Goal: Transaction & Acquisition: Purchase product/service

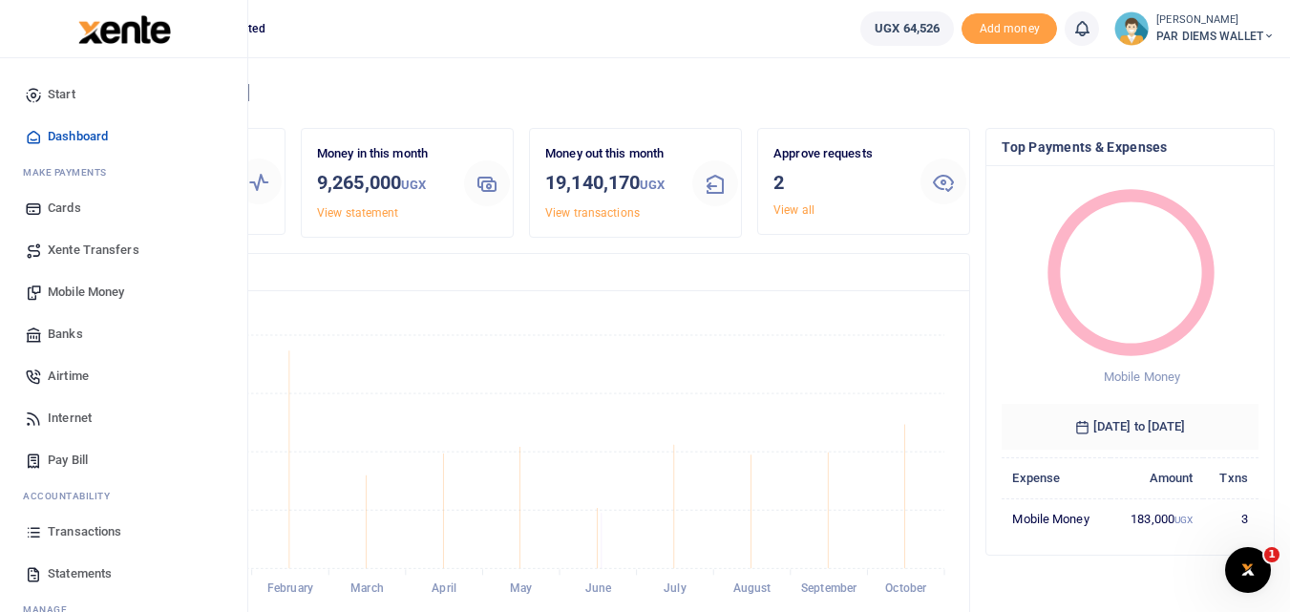
click at [77, 287] on span "Mobile Money" at bounding box center [86, 292] width 76 height 19
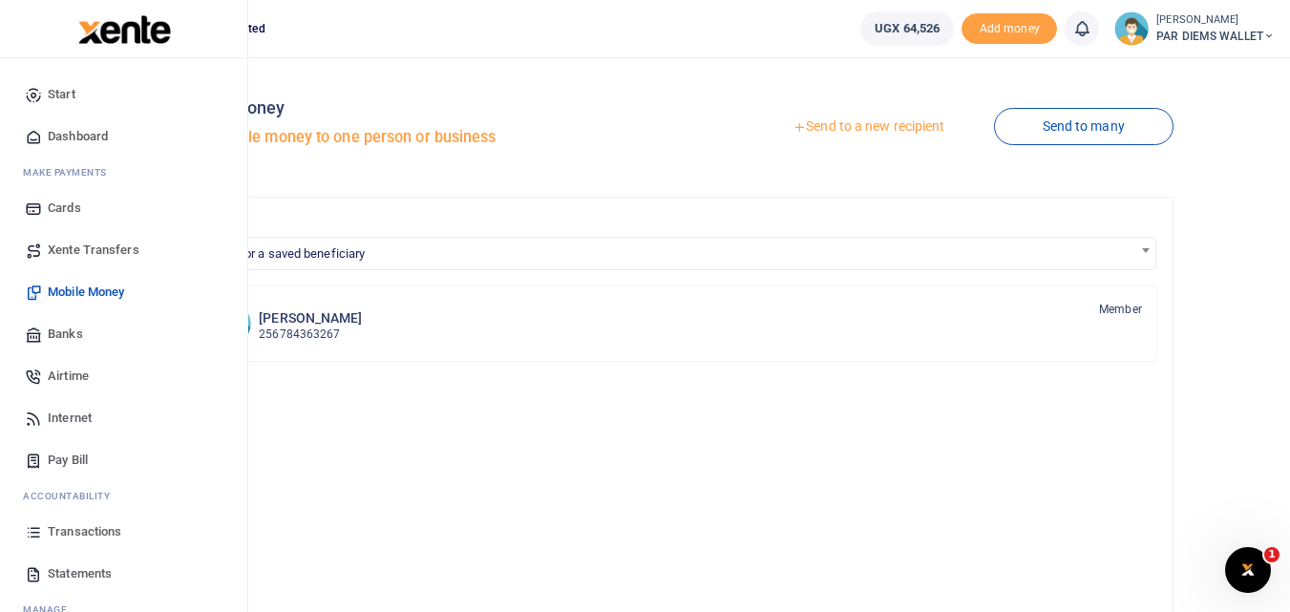
click at [32, 535] on icon at bounding box center [33, 531] width 17 height 17
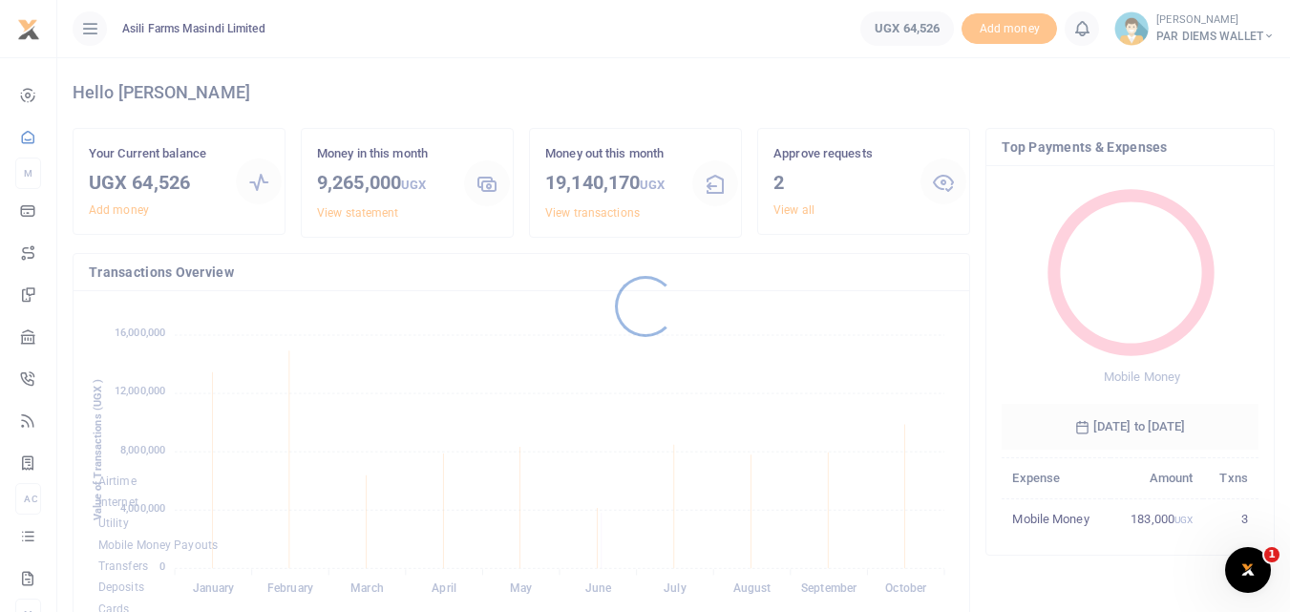
scroll to position [269, 242]
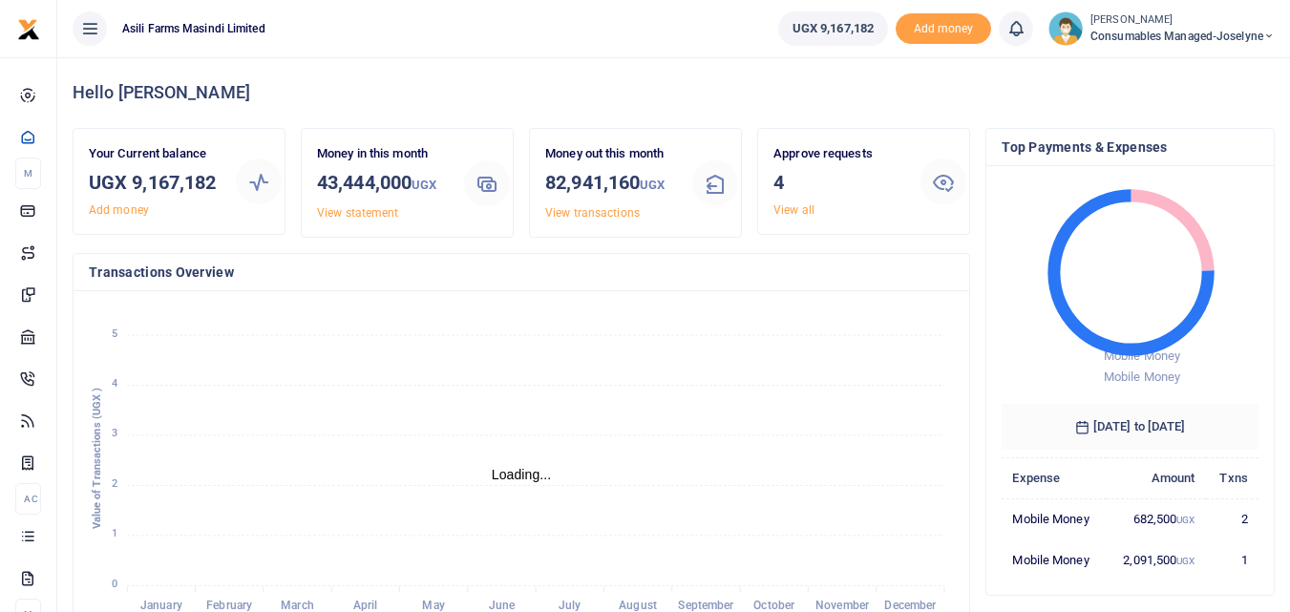
scroll to position [15, 15]
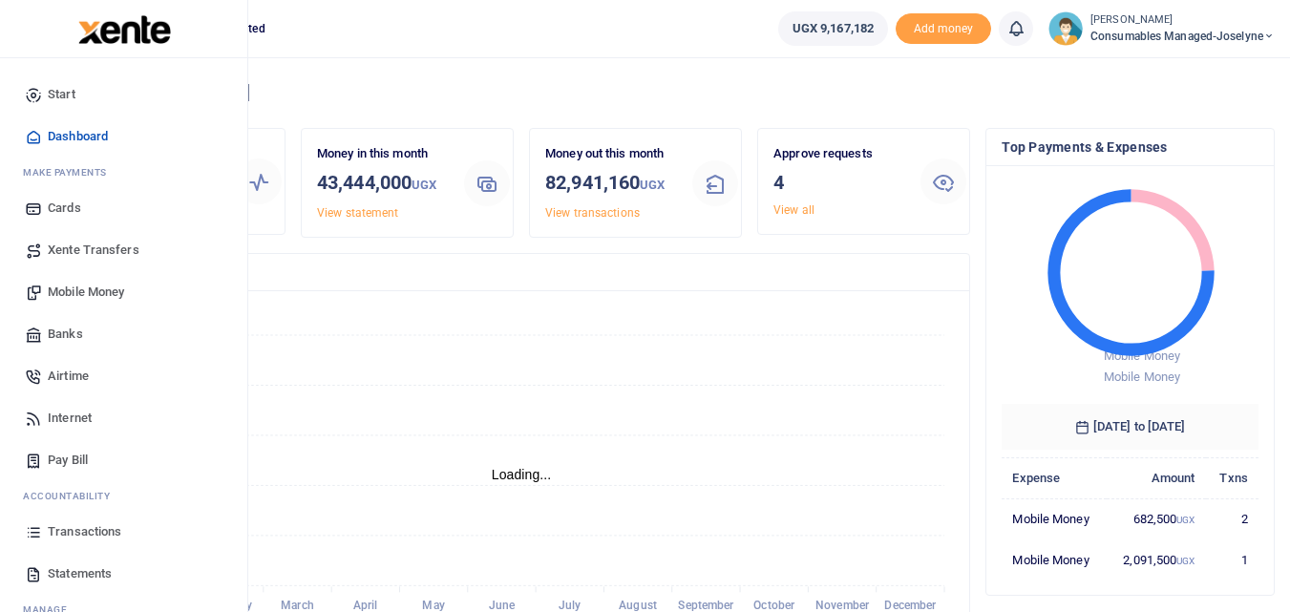
click at [103, 281] on link "Mobile Money" at bounding box center [123, 292] width 217 height 42
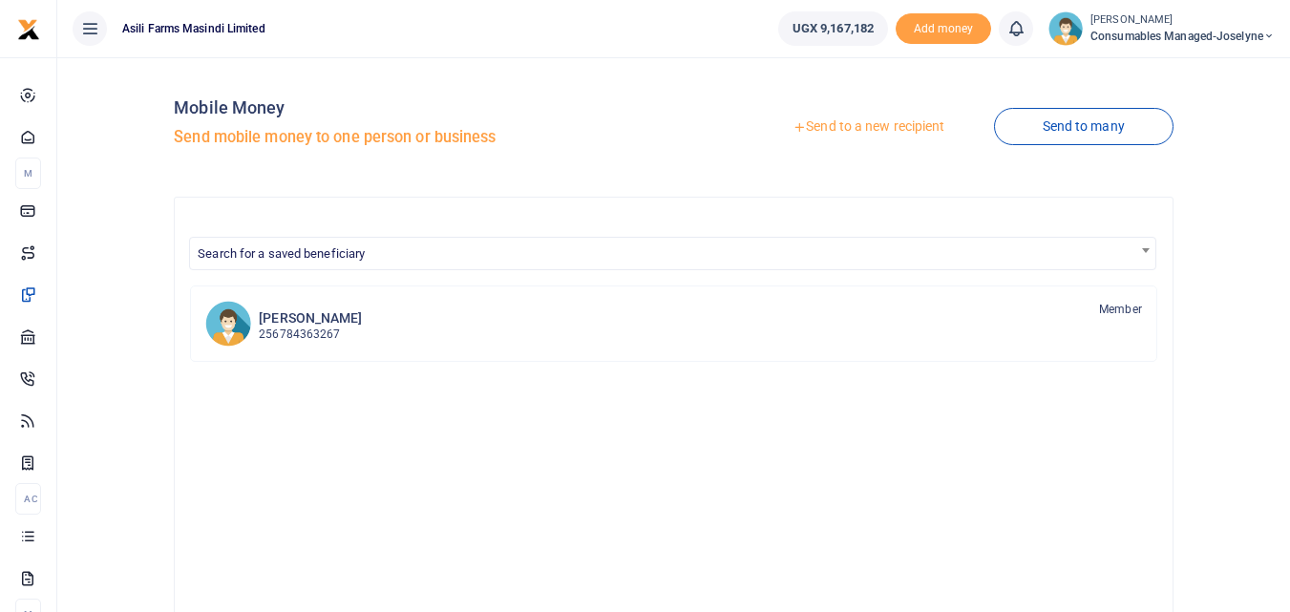
click at [841, 119] on link "Send to a new recipient" at bounding box center [868, 127] width 249 height 34
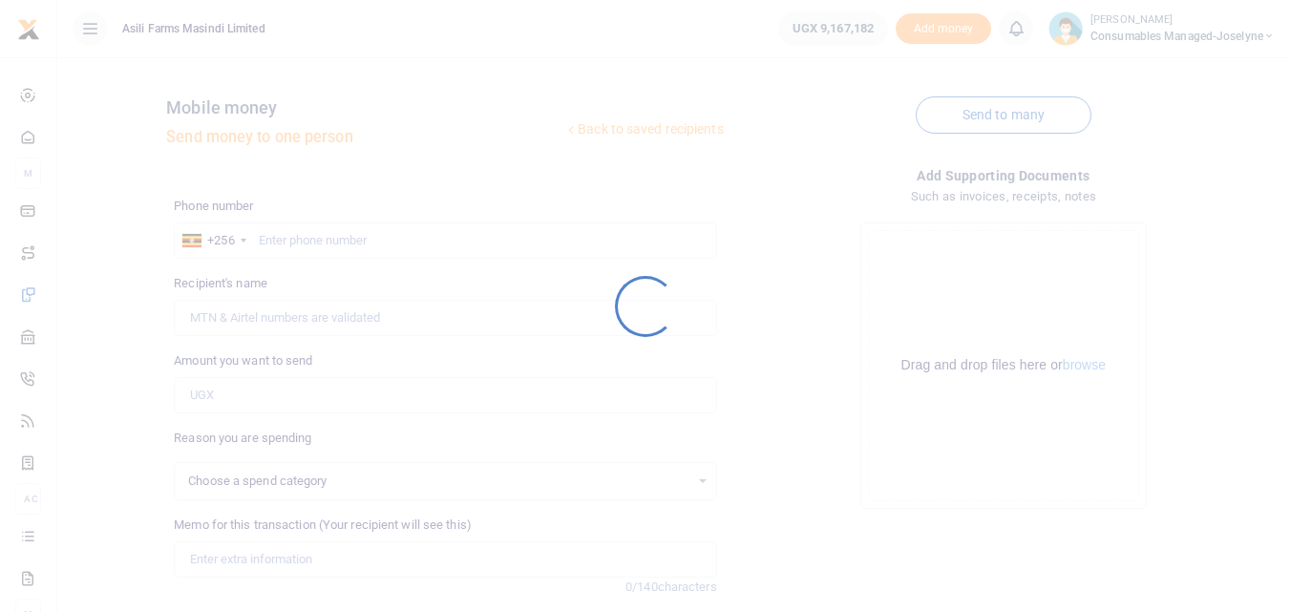
select select
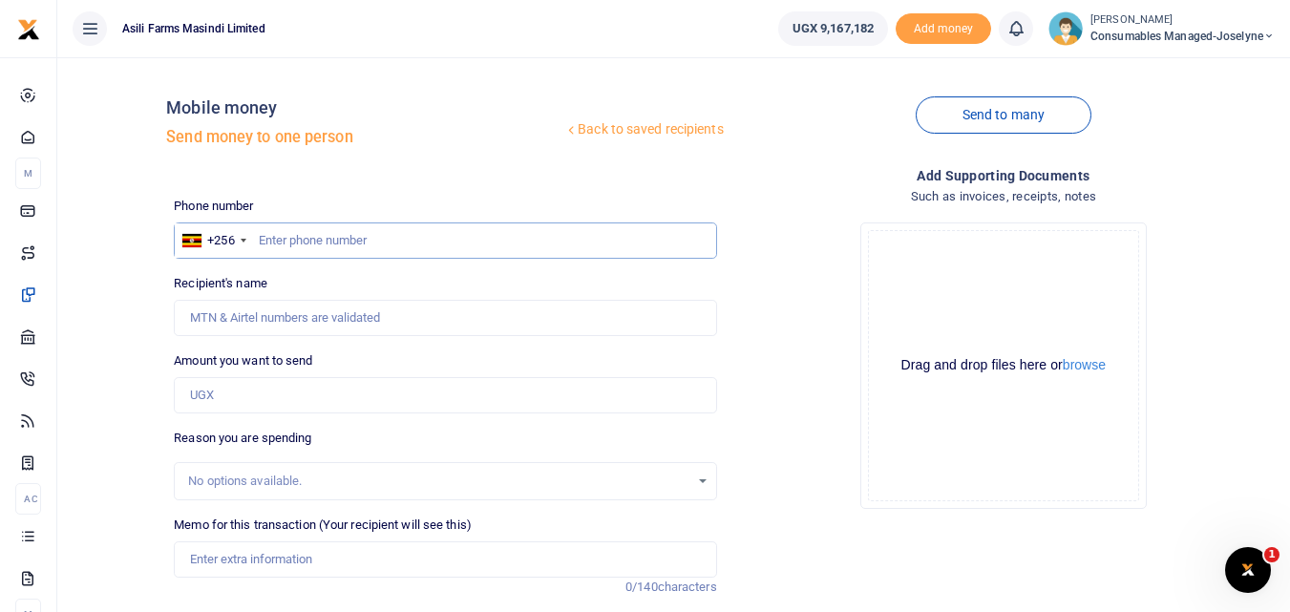
click at [275, 236] on input "text" at bounding box center [445, 240] width 542 height 36
click at [309, 227] on input "text" at bounding box center [445, 240] width 542 height 36
type input "781369700"
type input "[PERSON_NAME]"
click at [246, 398] on input "Amount you want to send" at bounding box center [445, 395] width 542 height 36
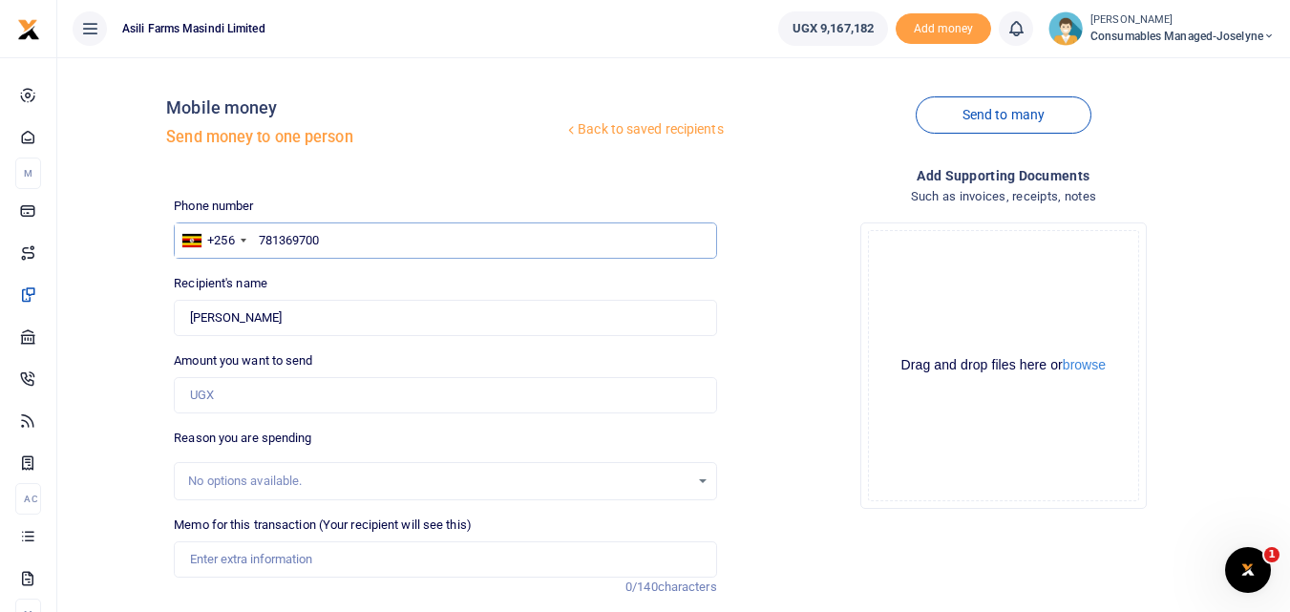
click at [453, 248] on input "781369700" at bounding box center [445, 240] width 542 height 36
type input "7"
type input "781369760"
type input "[PERSON_NAME]"
type input "781369760"
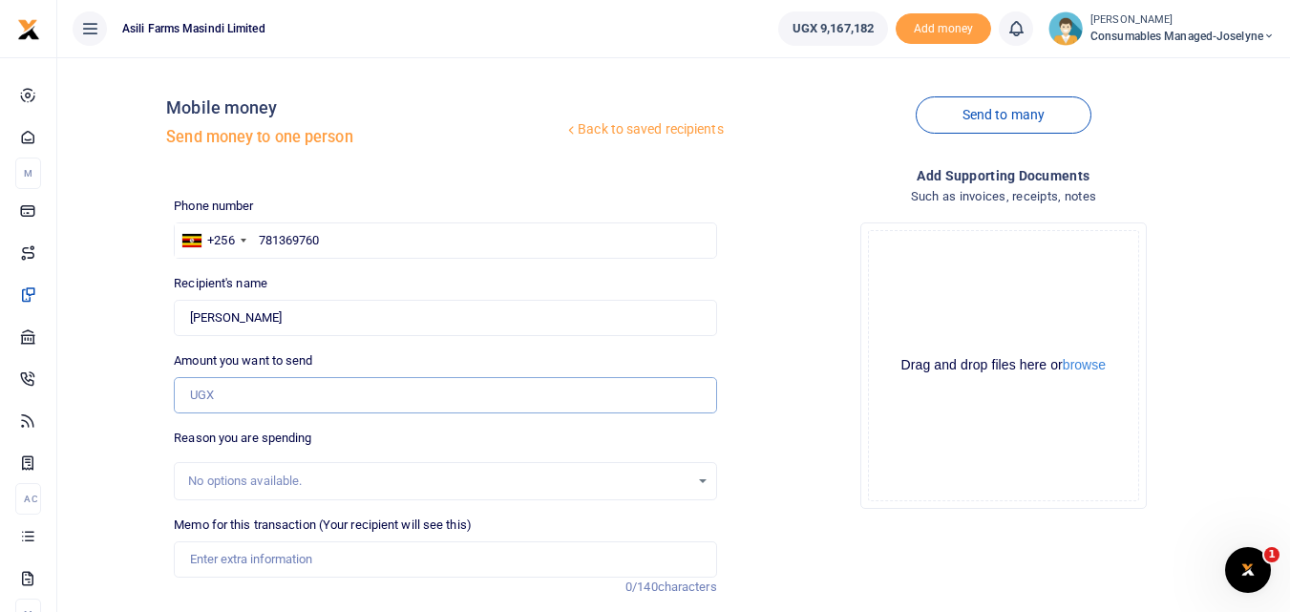
click at [266, 410] on input "Amount you want to send" at bounding box center [445, 395] width 542 height 36
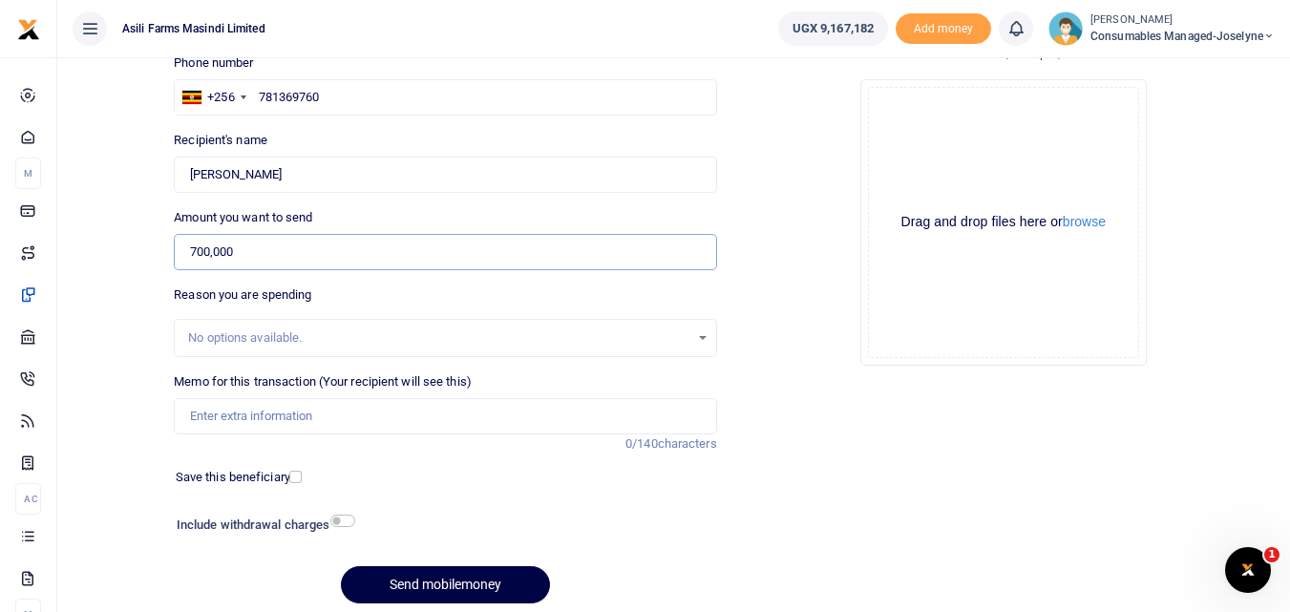
scroll to position [171, 0]
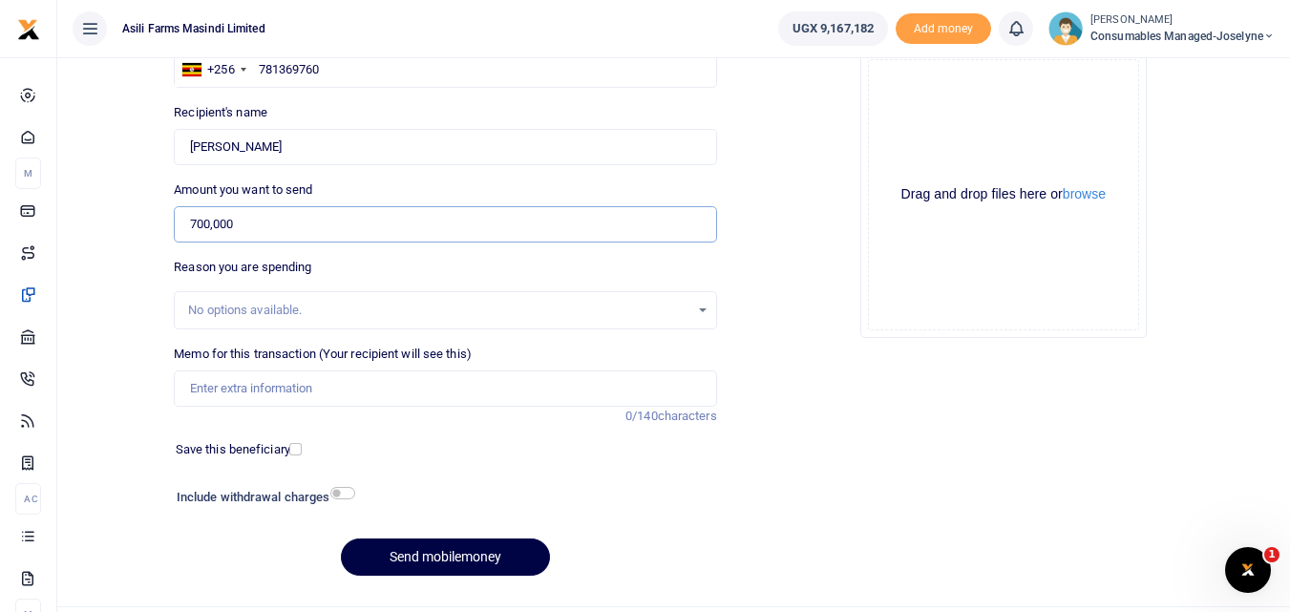
type input "700,000"
click at [203, 393] on input "Memo for this transaction (Your recipient will see this)" at bounding box center [445, 388] width 542 height 36
click at [203, 397] on input "Memo for this transaction (Your recipient will see this)" at bounding box center [445, 388] width 542 height 36
click at [307, 397] on input "Memo for this transaction (Your recipient will see this)" at bounding box center [445, 388] width 542 height 36
paste input "WK 42 /007 / 03"
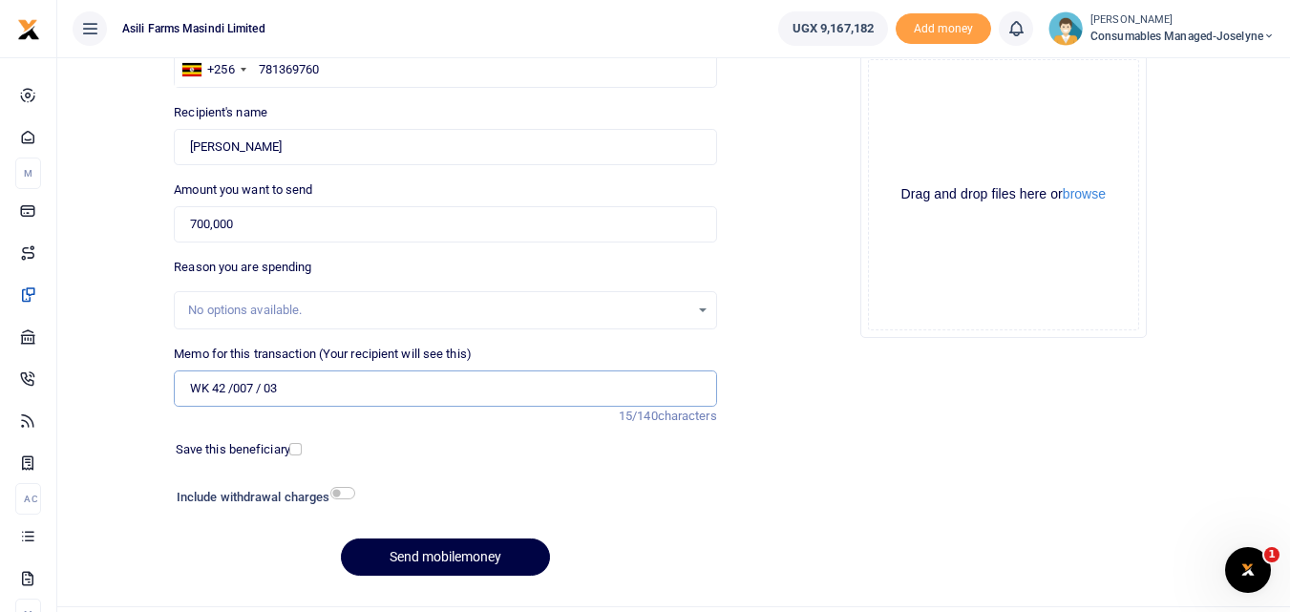
click at [297, 396] on input "WK 42 /007 / 03" at bounding box center [445, 388] width 542 height 36
click at [263, 389] on input "WK 42 /007 / 03 Gloves and Masks for Sprayings" at bounding box center [445, 388] width 542 height 36
type input "WK 42 007 03 Gloves and Masks for Sprayings"
click at [485, 547] on button "Send mobilemoney" at bounding box center [445, 556] width 209 height 37
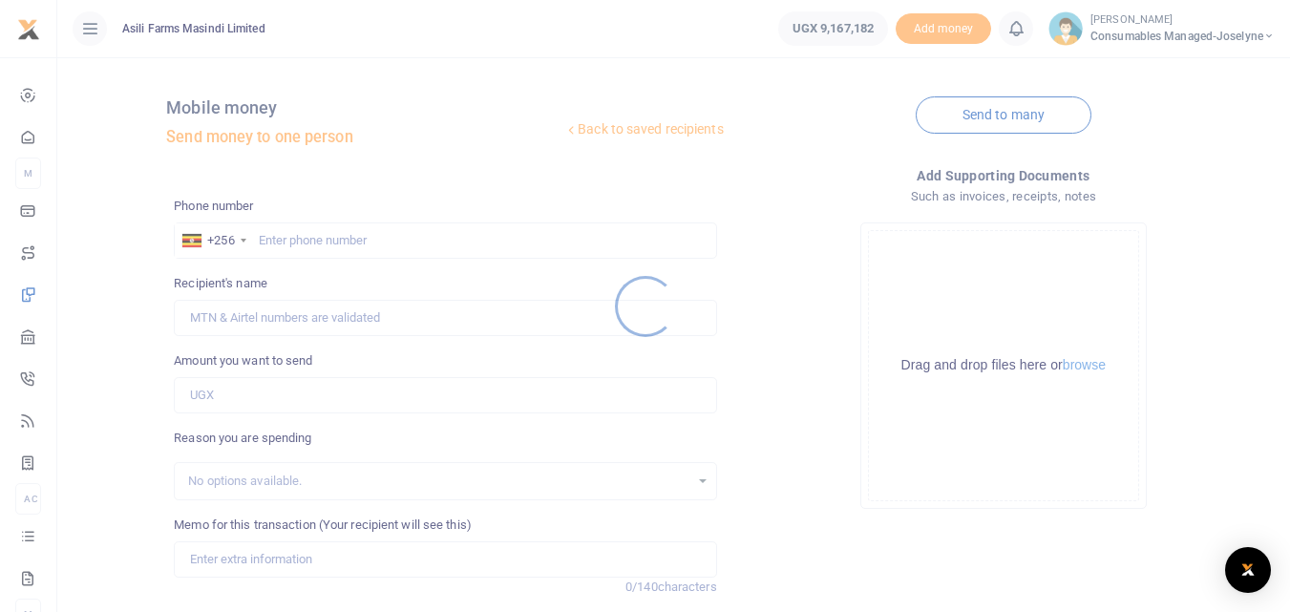
scroll to position [171, 0]
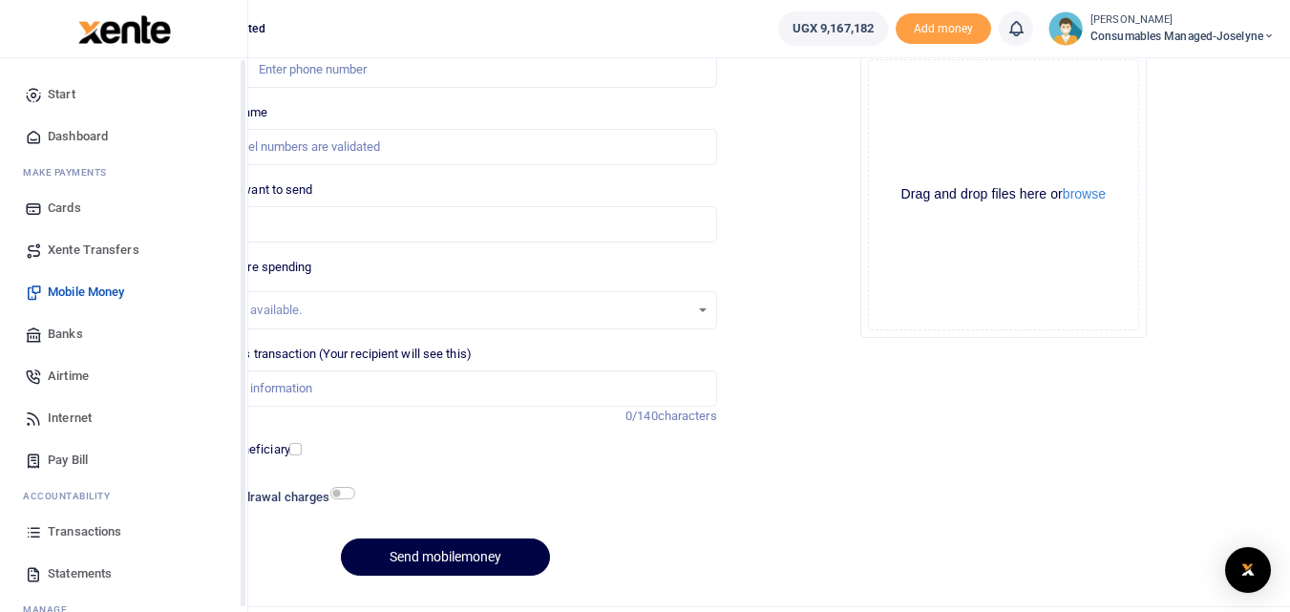
click at [26, 533] on icon at bounding box center [33, 531] width 17 height 17
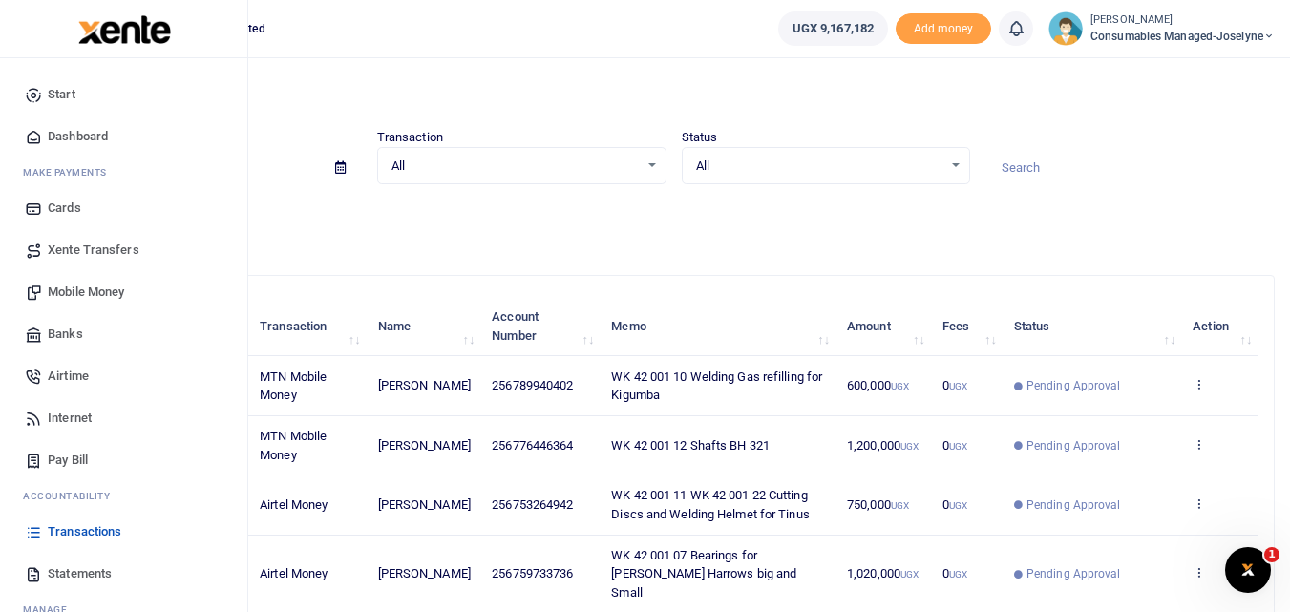
click at [86, 292] on span "Mobile Money" at bounding box center [86, 292] width 76 height 19
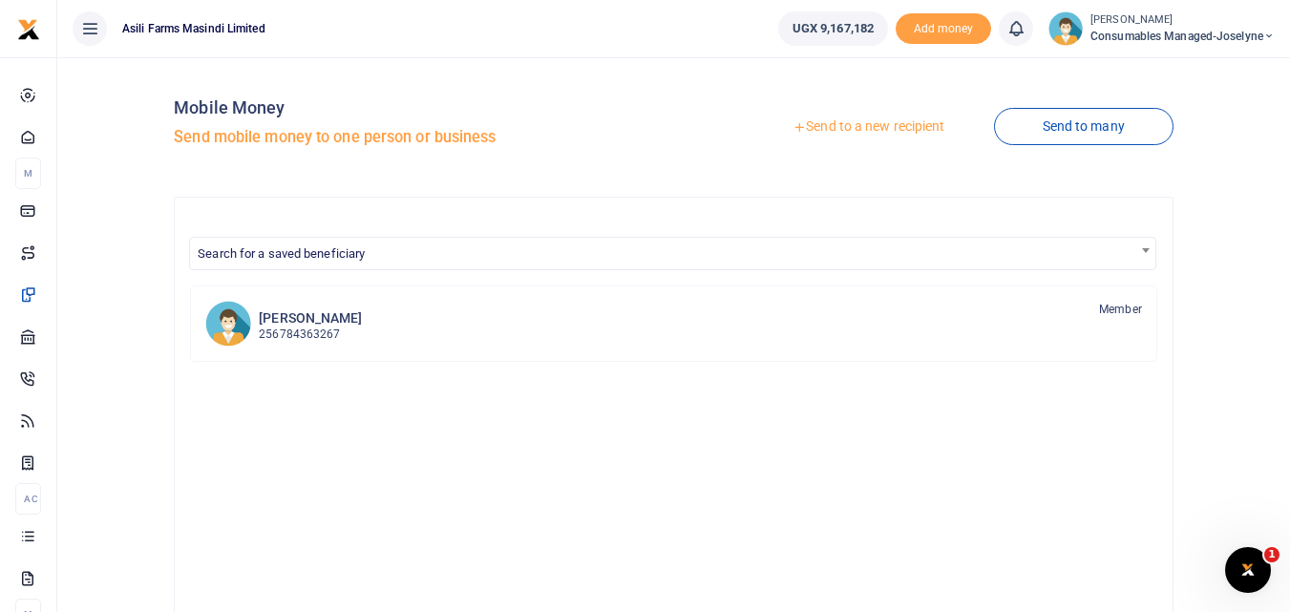
click at [883, 132] on link "Send to a new recipient" at bounding box center [868, 127] width 249 height 34
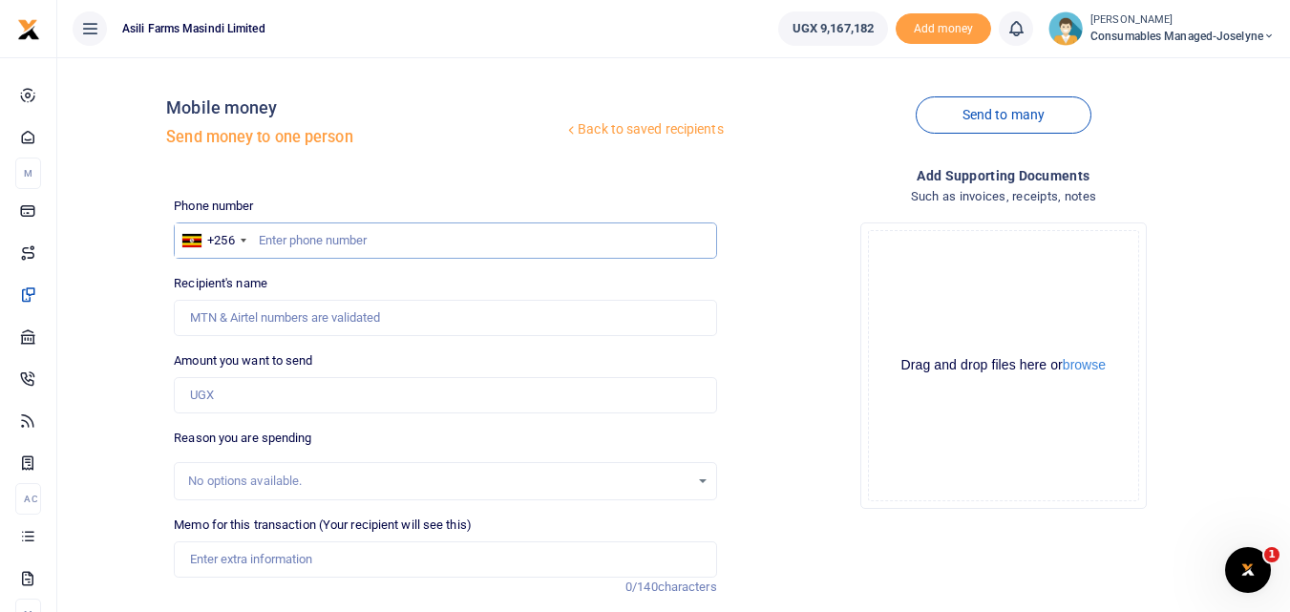
click at [308, 247] on input "text" at bounding box center [445, 240] width 542 height 36
type input "785737592"
type input "Godfrey Balikata"
type input "785737592"
click at [242, 396] on input "Amount you want to send" at bounding box center [445, 395] width 542 height 36
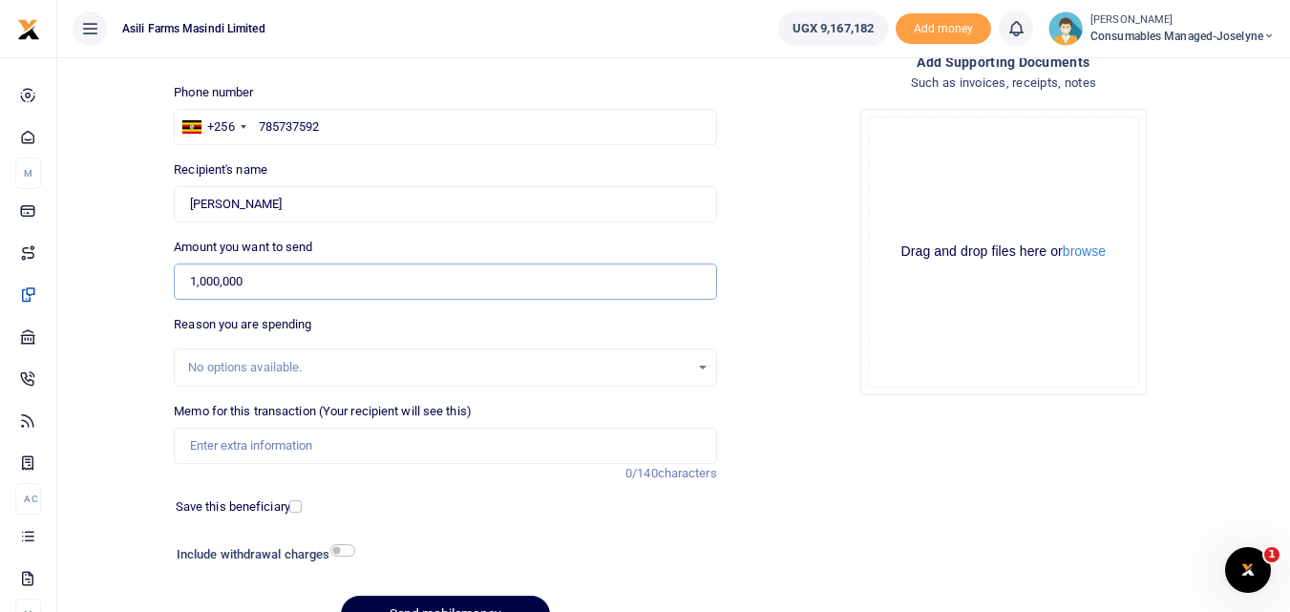
scroll to position [160, 0]
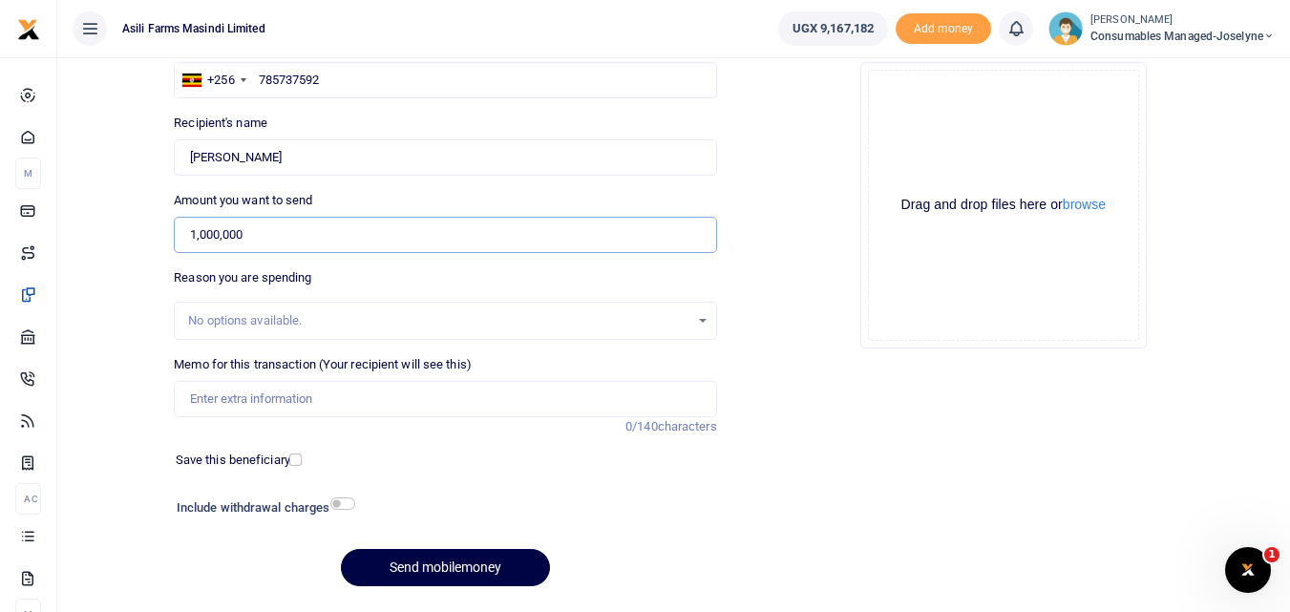
type input "1,000,000"
click at [242, 404] on input "Memo for this transaction (Your recipient will see this)" at bounding box center [445, 399] width 542 height 36
click at [204, 398] on input "Memo for this transaction (Your recipient will see this)" at bounding box center [445, 399] width 542 height 36
click at [209, 402] on input "Memo for this transaction (Your recipient will see this)" at bounding box center [445, 399] width 542 height 36
type input "F"
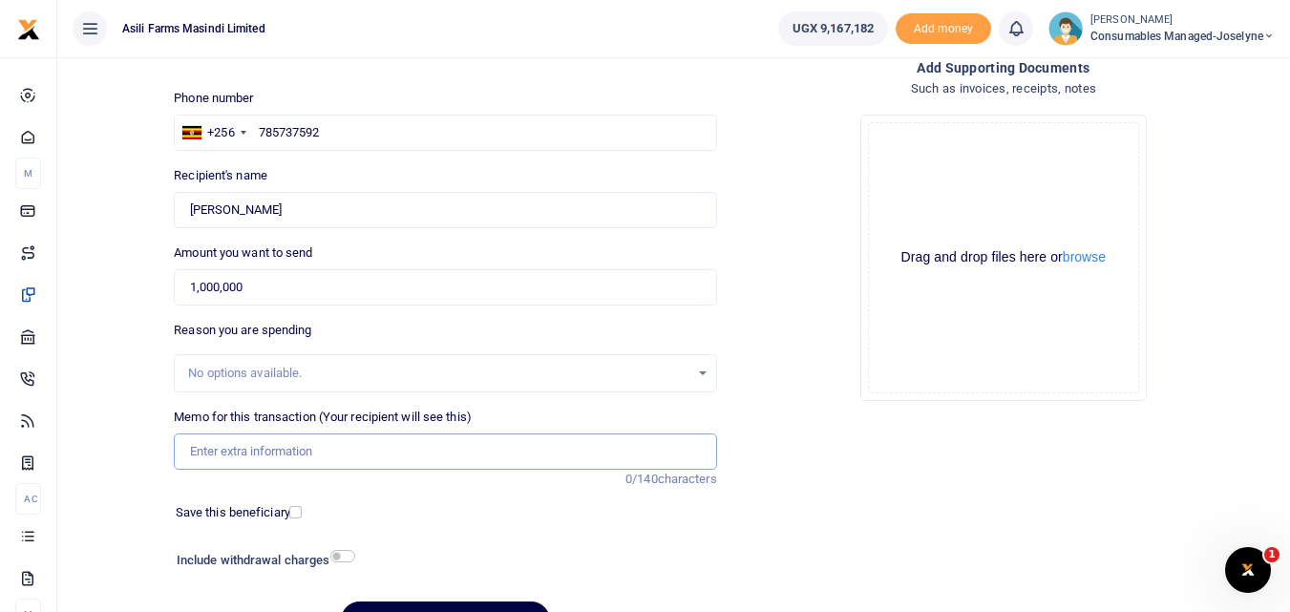
scroll to position [105, 0]
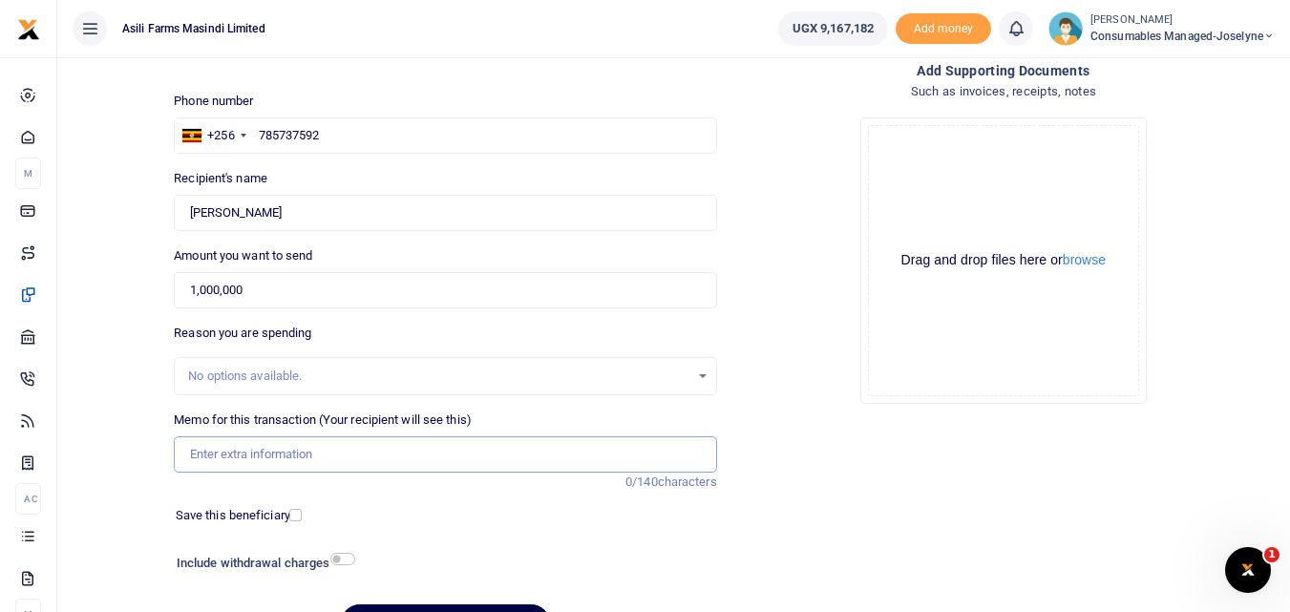
paste input "WK 42 /008 / 02"
click at [346, 456] on input "WK 42 /008 / 02" at bounding box center [445, 454] width 542 height 36
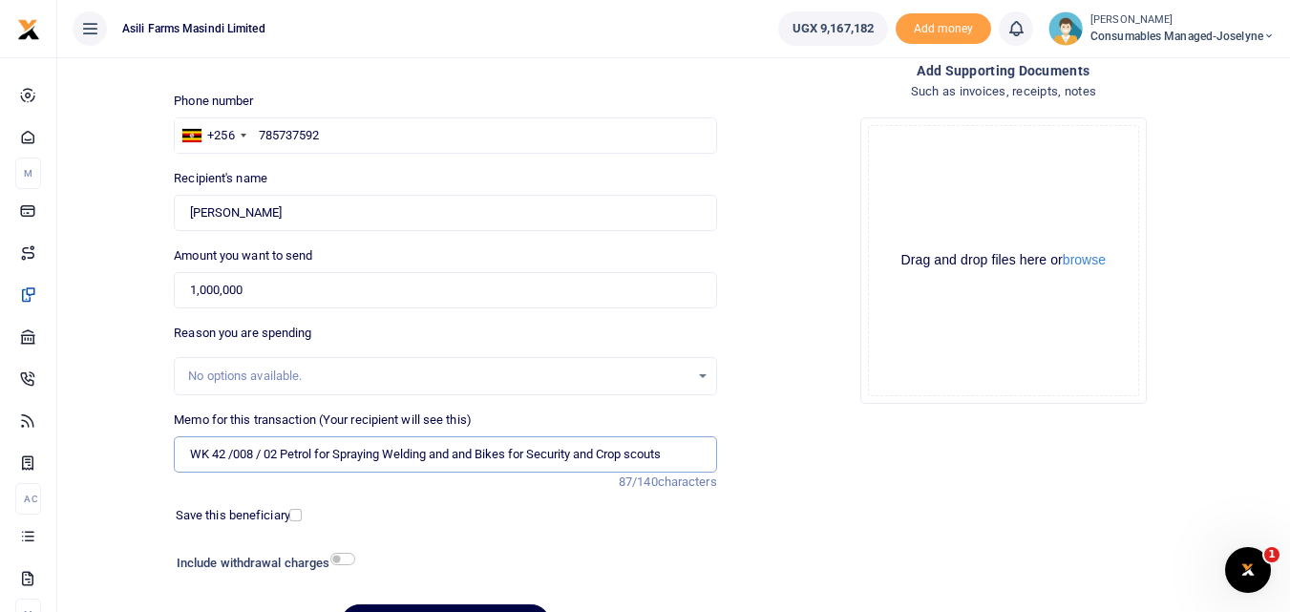
click at [262, 457] on input "WK 42 /008 / 02 Petrol for Spraying Welding and and Bikes for Security and Crop…" at bounding box center [445, 454] width 542 height 36
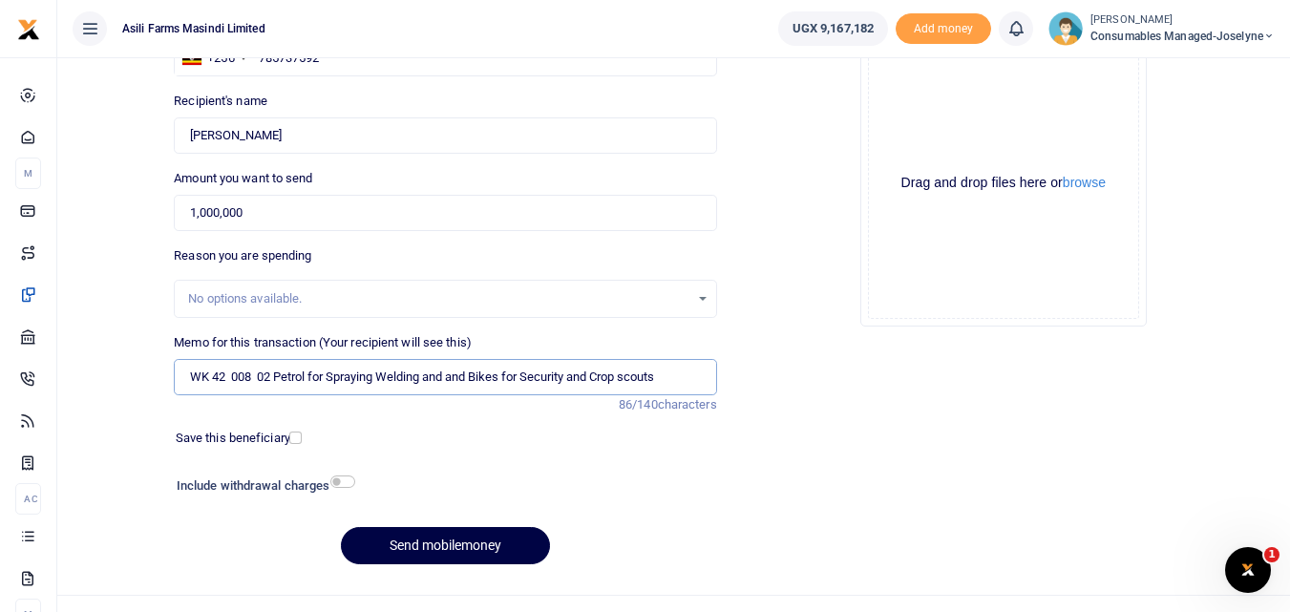
scroll to position [187, 0]
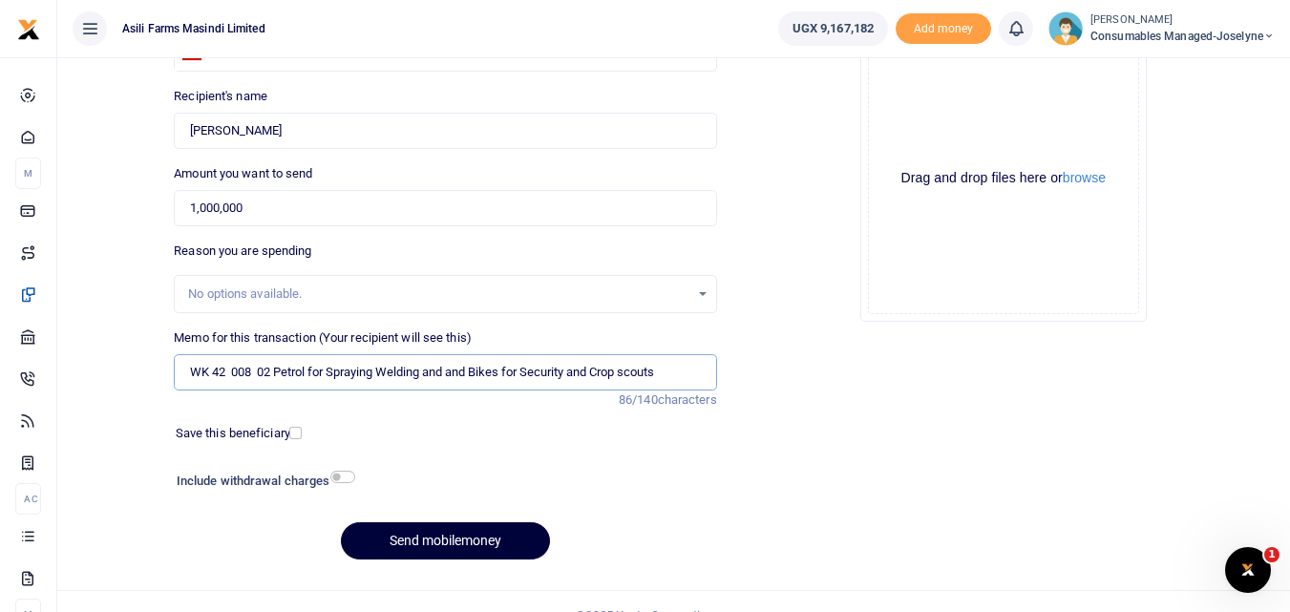
type input "WK 42 008 02 Petrol for Spraying Welding and and Bikes for Security and Crop sc…"
click at [430, 538] on button "Send mobilemoney" at bounding box center [445, 540] width 209 height 37
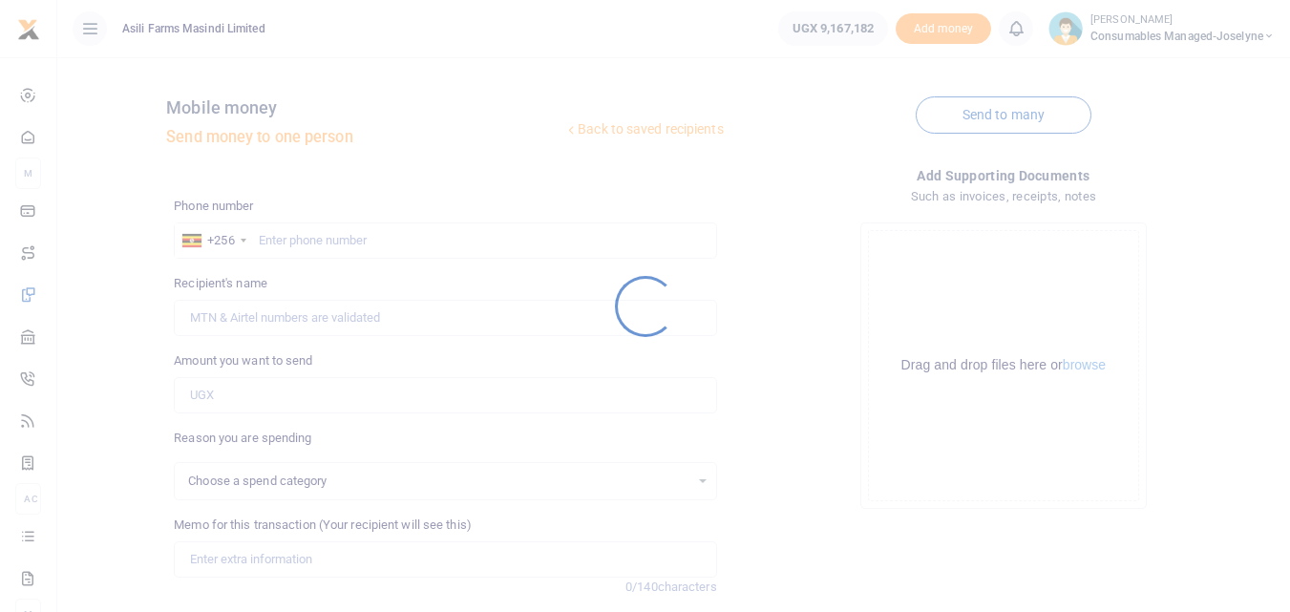
scroll to position [187, 0]
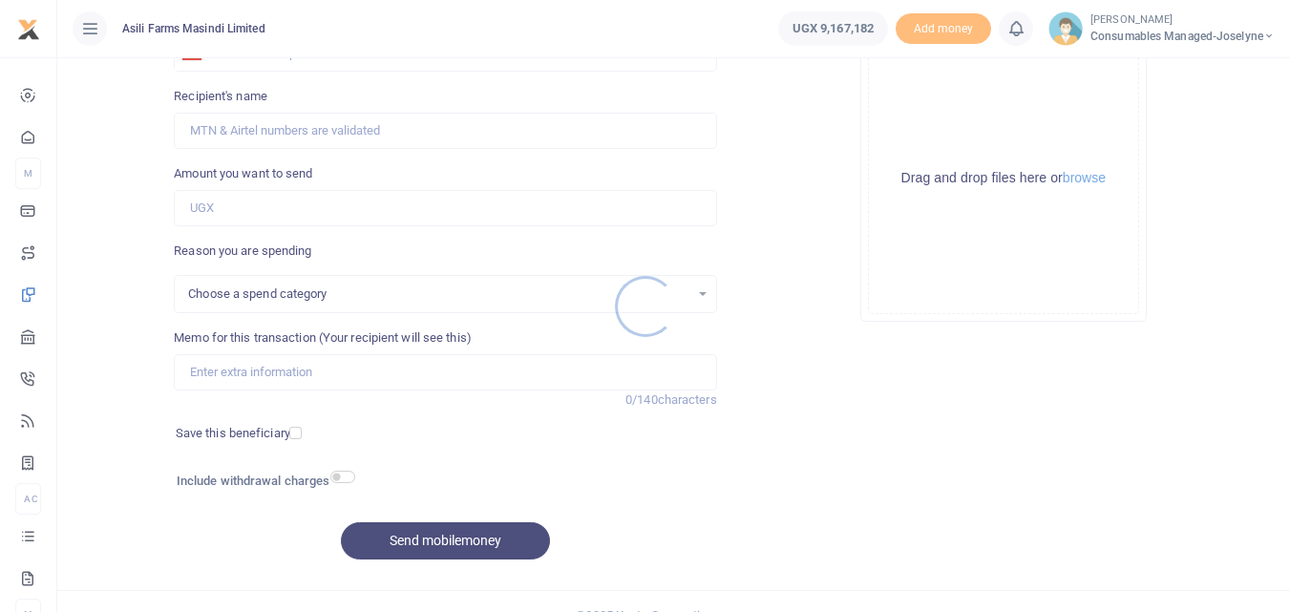
select select
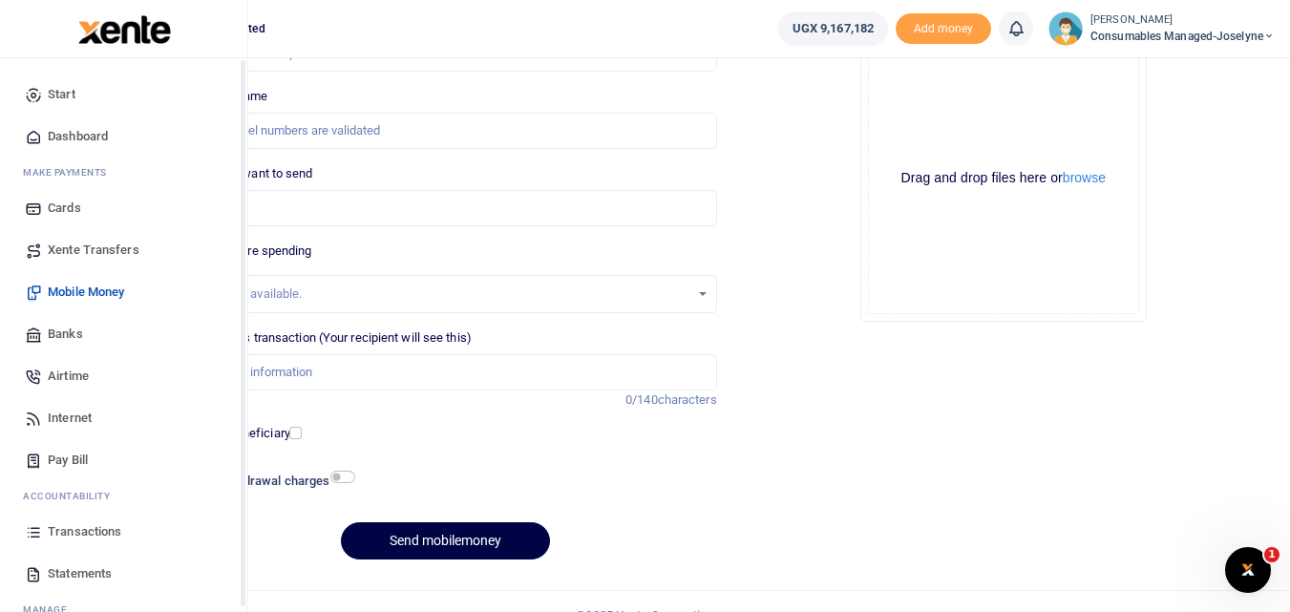
scroll to position [0, 0]
click at [37, 535] on icon at bounding box center [33, 531] width 17 height 17
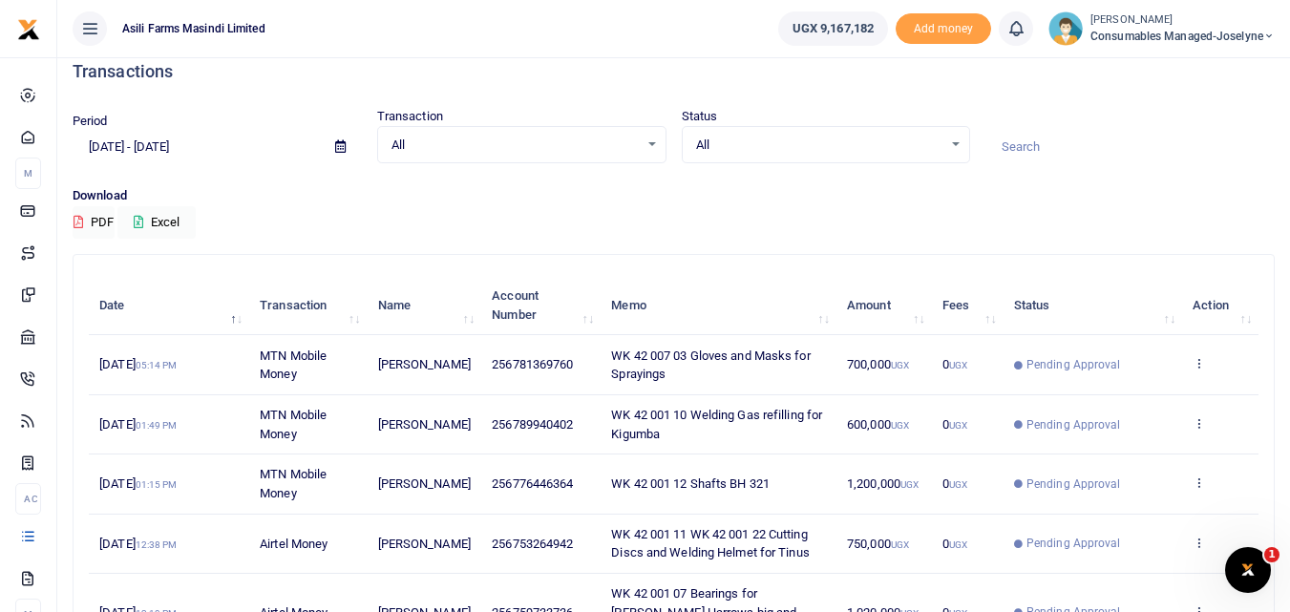
scroll to position [11, 0]
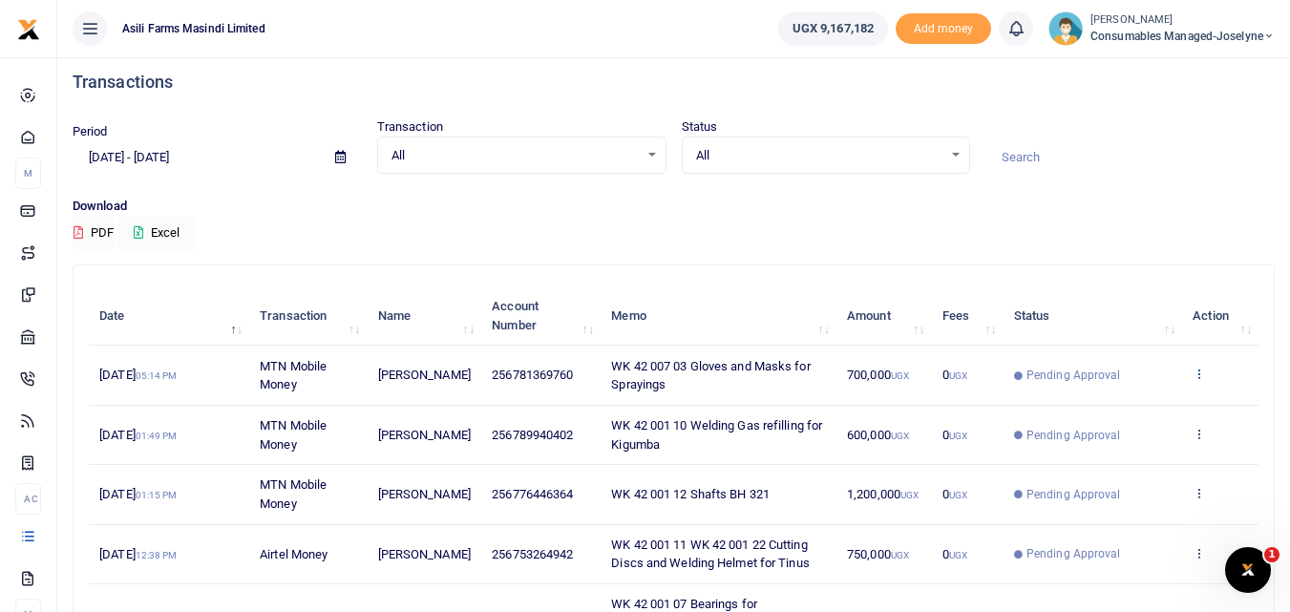
click at [1205, 375] on icon at bounding box center [1198, 373] width 12 height 13
click at [1160, 401] on link "View details" at bounding box center [1128, 405] width 151 height 27
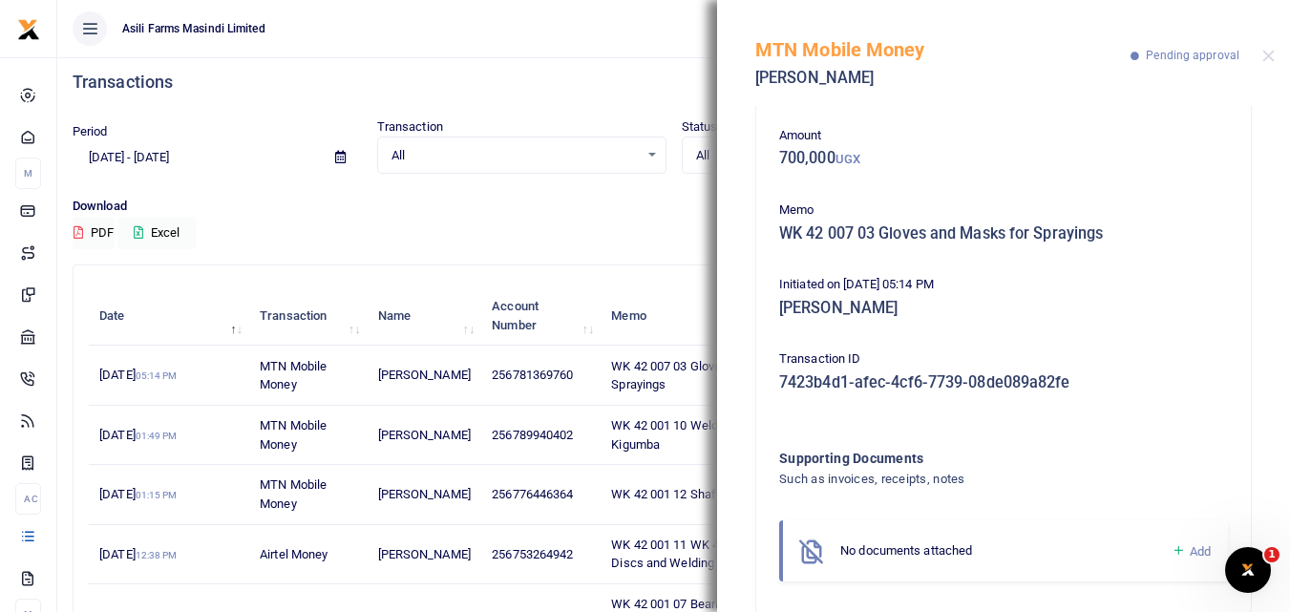
scroll to position [114, 0]
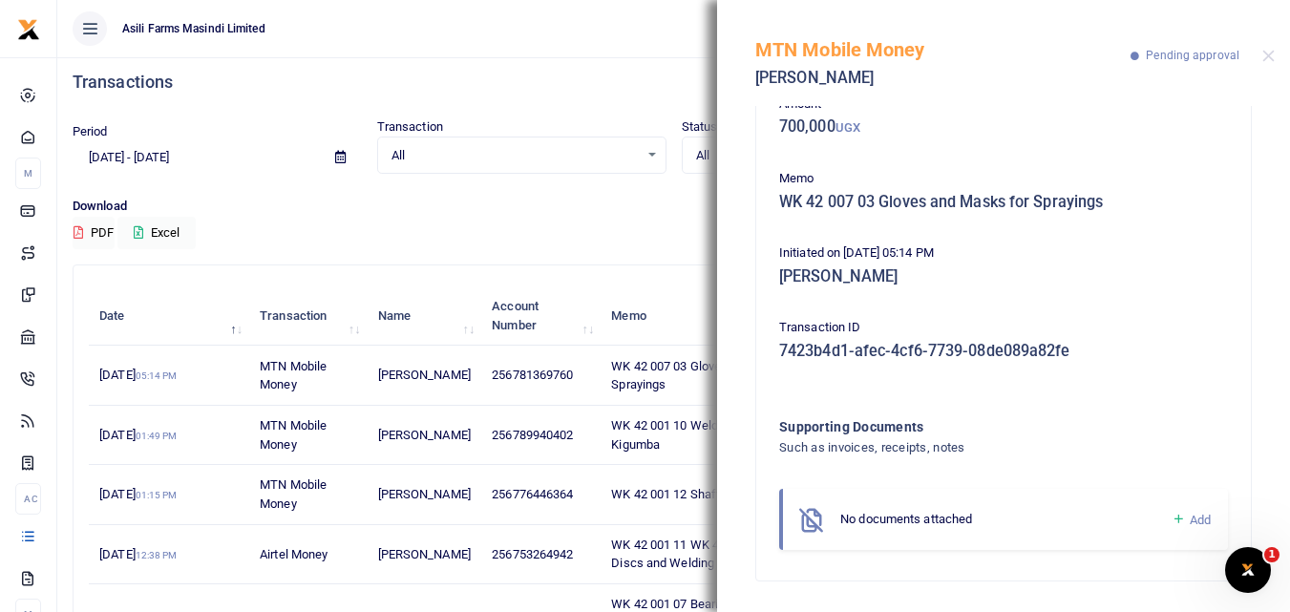
click at [1171, 517] on link "Add" at bounding box center [1190, 520] width 39 height 22
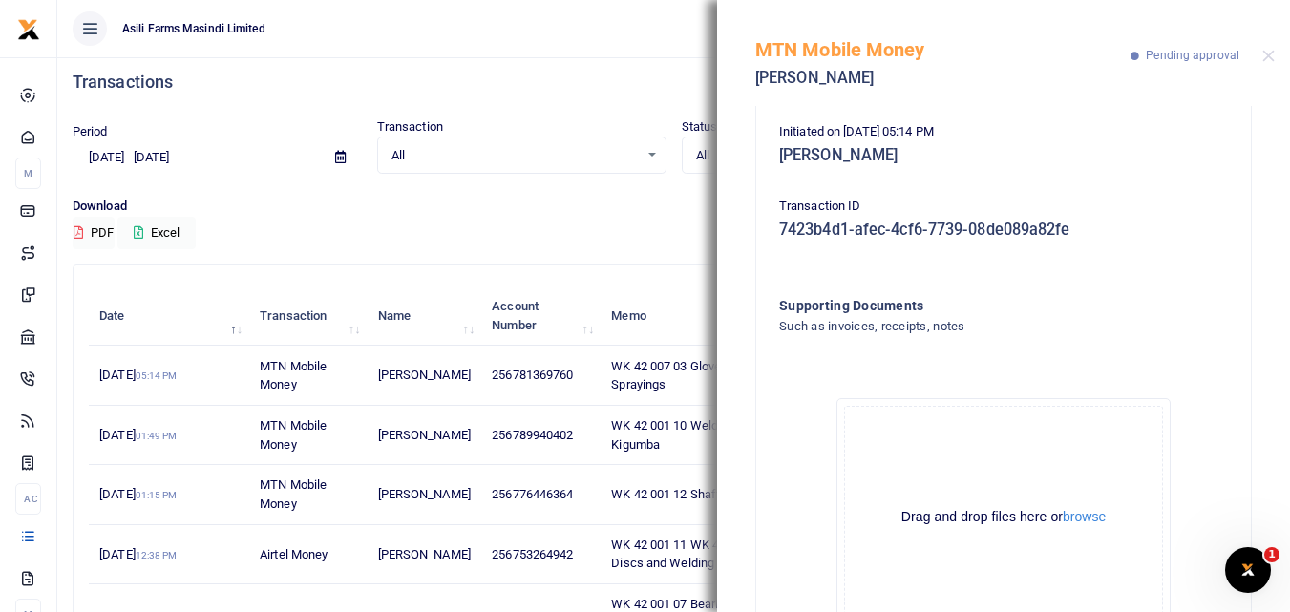
scroll to position [329, 0]
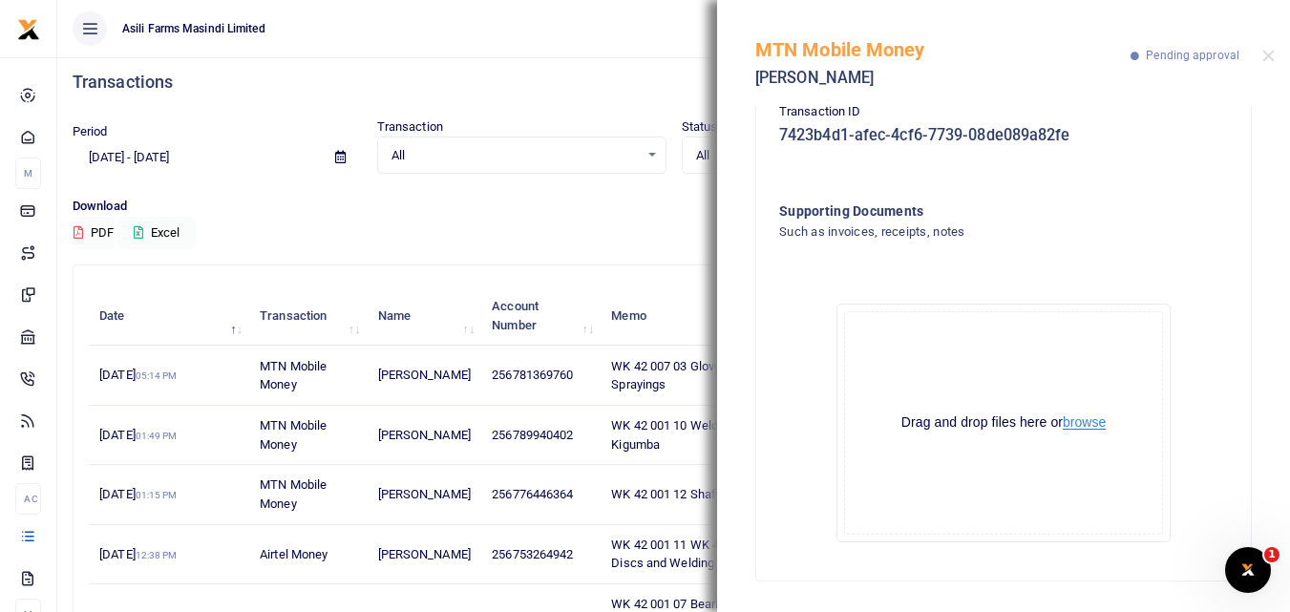
click at [1085, 424] on button "browse" at bounding box center [1083, 422] width 43 height 14
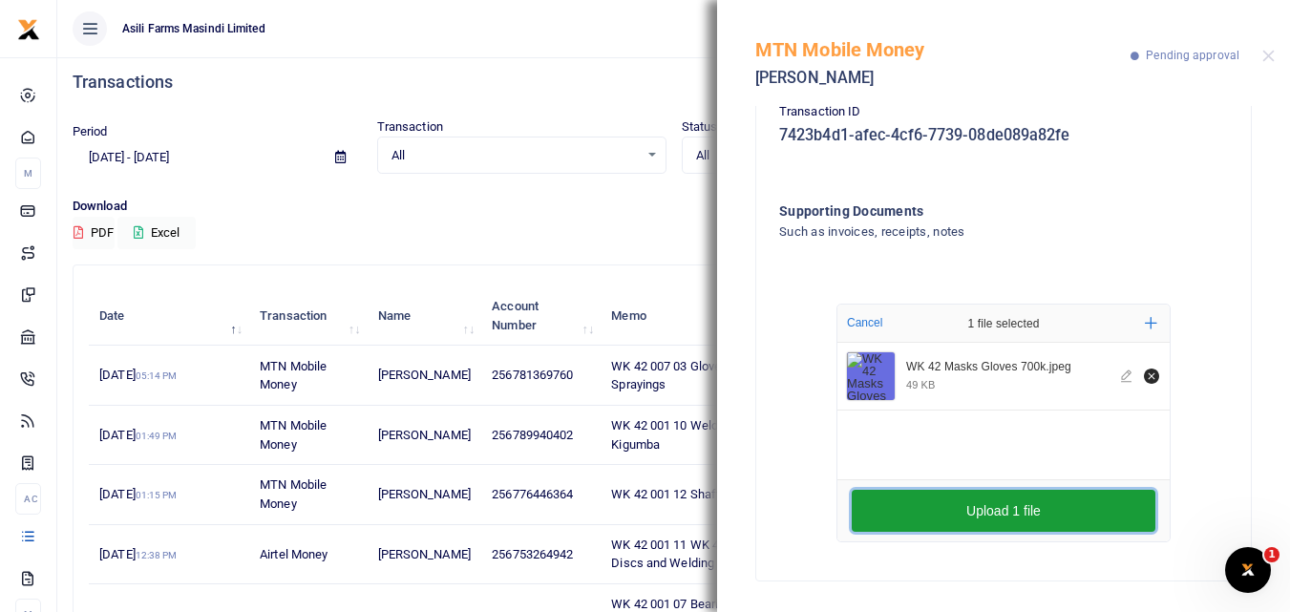
click at [908, 502] on button "Upload 1 file" at bounding box center [1003, 511] width 304 height 42
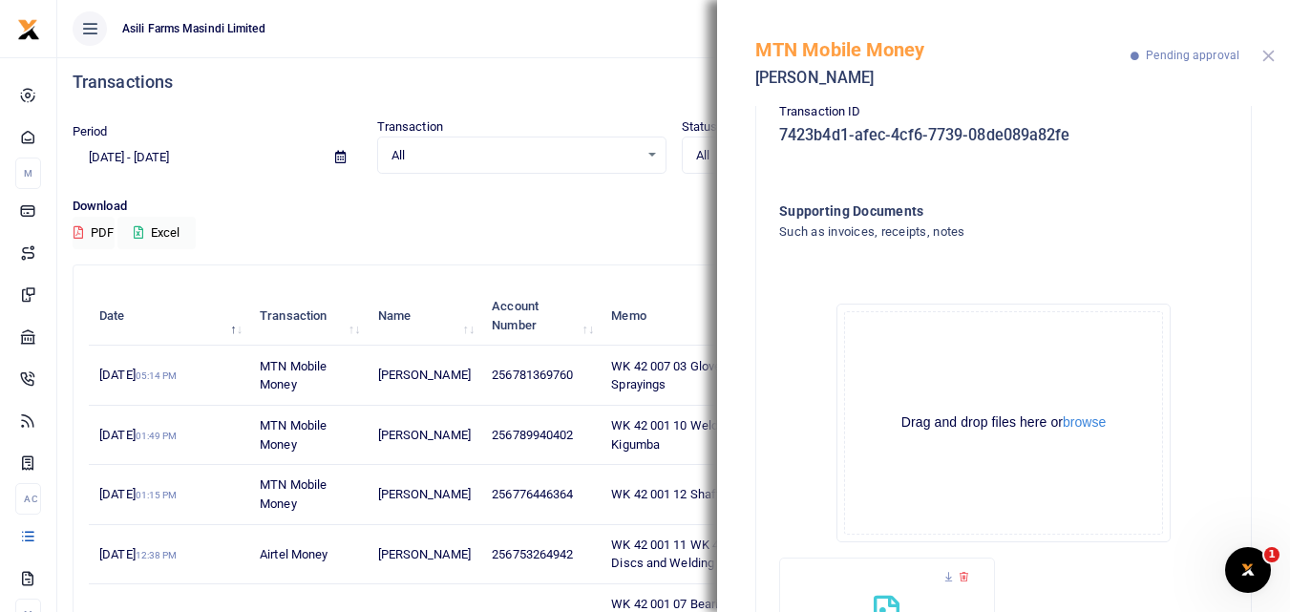
click at [1265, 53] on button "Close" at bounding box center [1268, 56] width 12 height 12
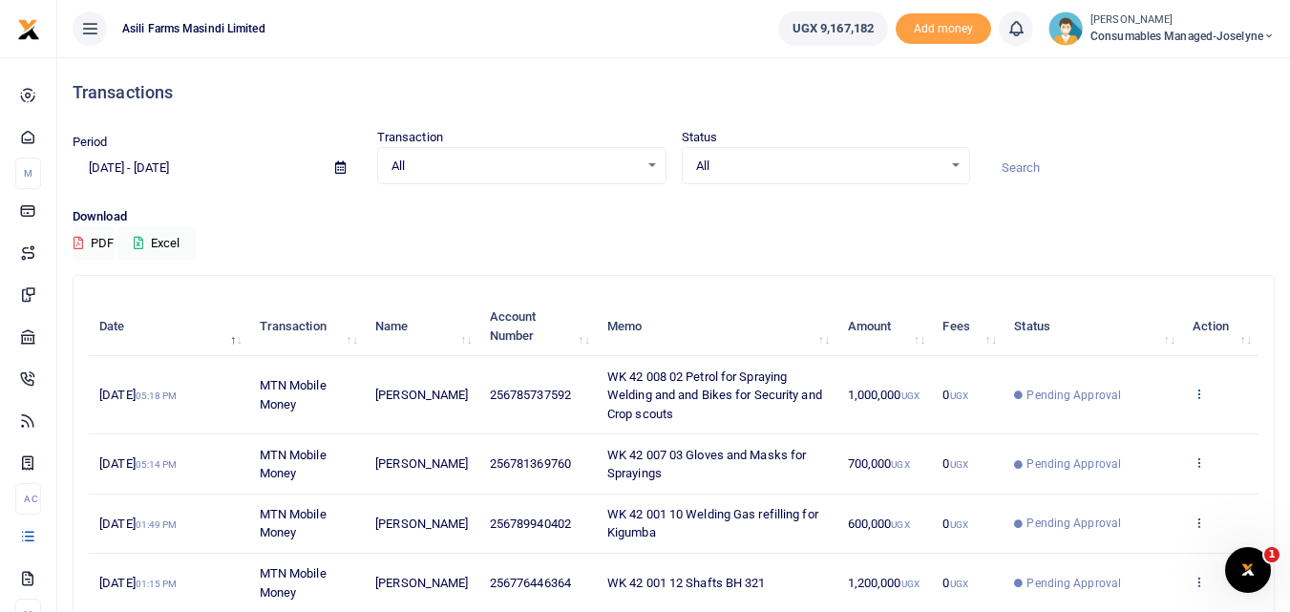
click at [1199, 393] on icon at bounding box center [1198, 393] width 12 height 13
click at [1128, 426] on link "View details" at bounding box center [1128, 425] width 151 height 27
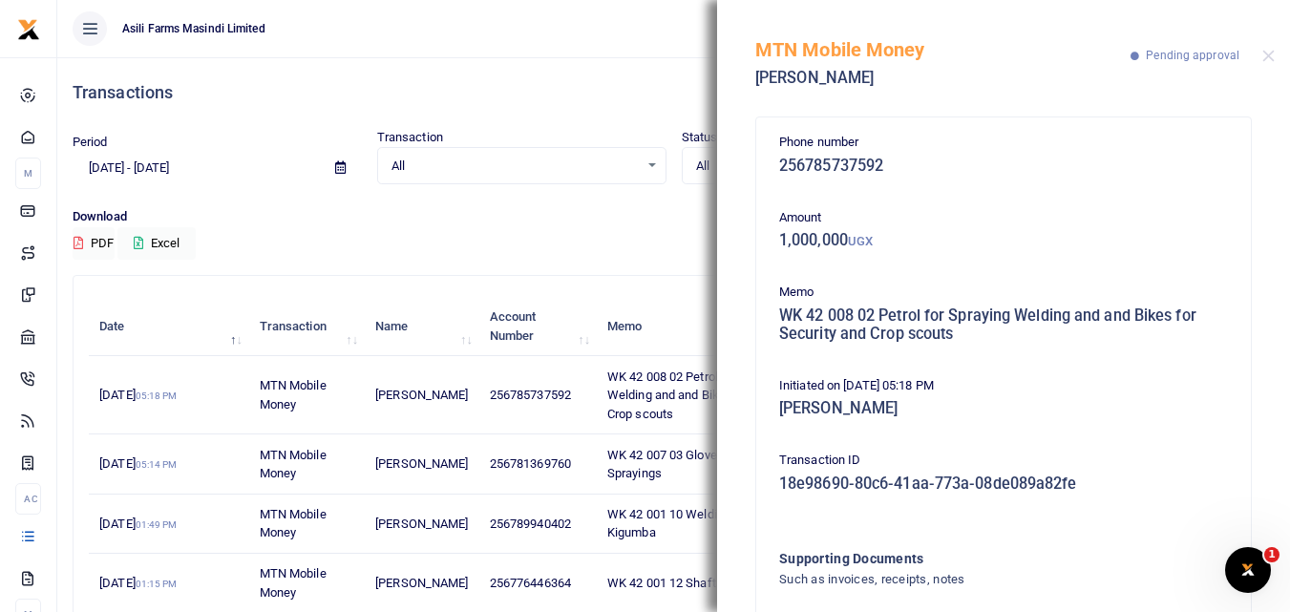
scroll to position [133, 0]
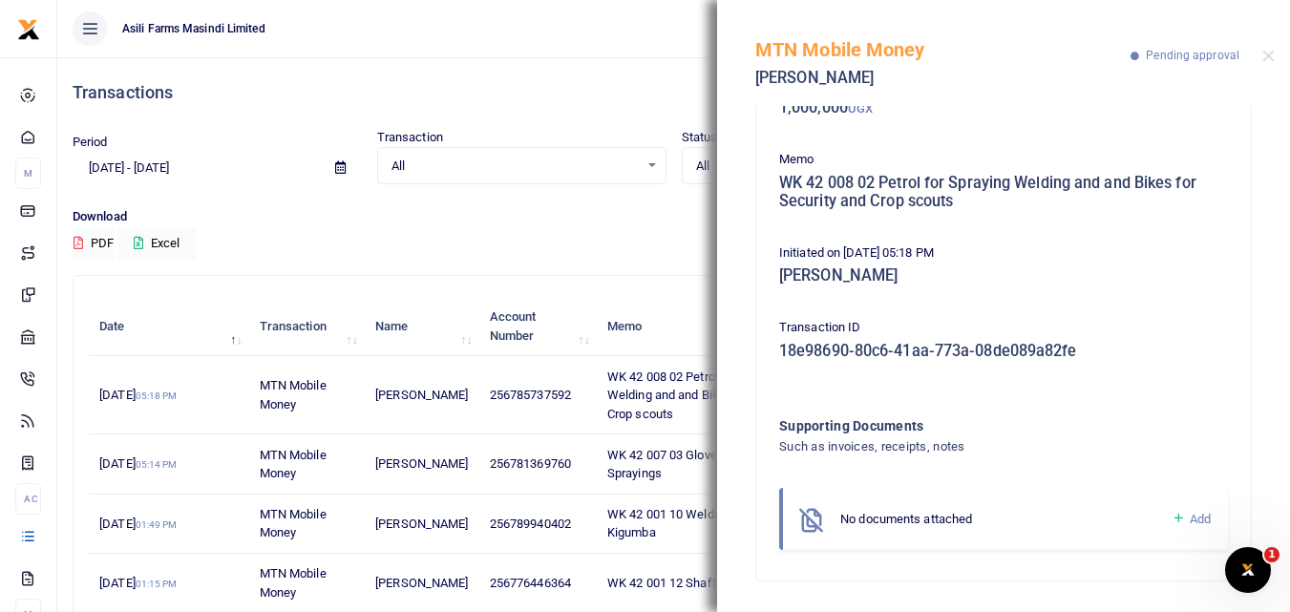
click at [1152, 519] on div "No documents attached" at bounding box center [1005, 519] width 331 height 19
click at [1162, 518] on div "No documents attached Add" at bounding box center [1003, 519] width 449 height 62
click at [1171, 518] on icon at bounding box center [1178, 518] width 14 height 17
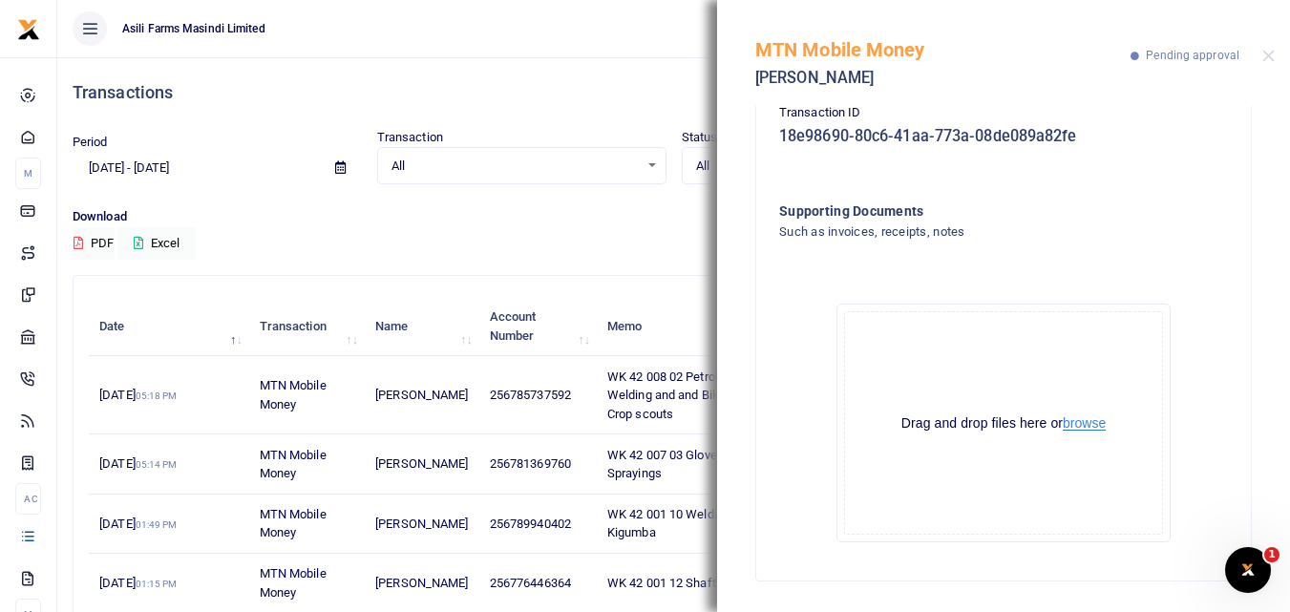
click at [1087, 419] on button "browse" at bounding box center [1083, 423] width 43 height 14
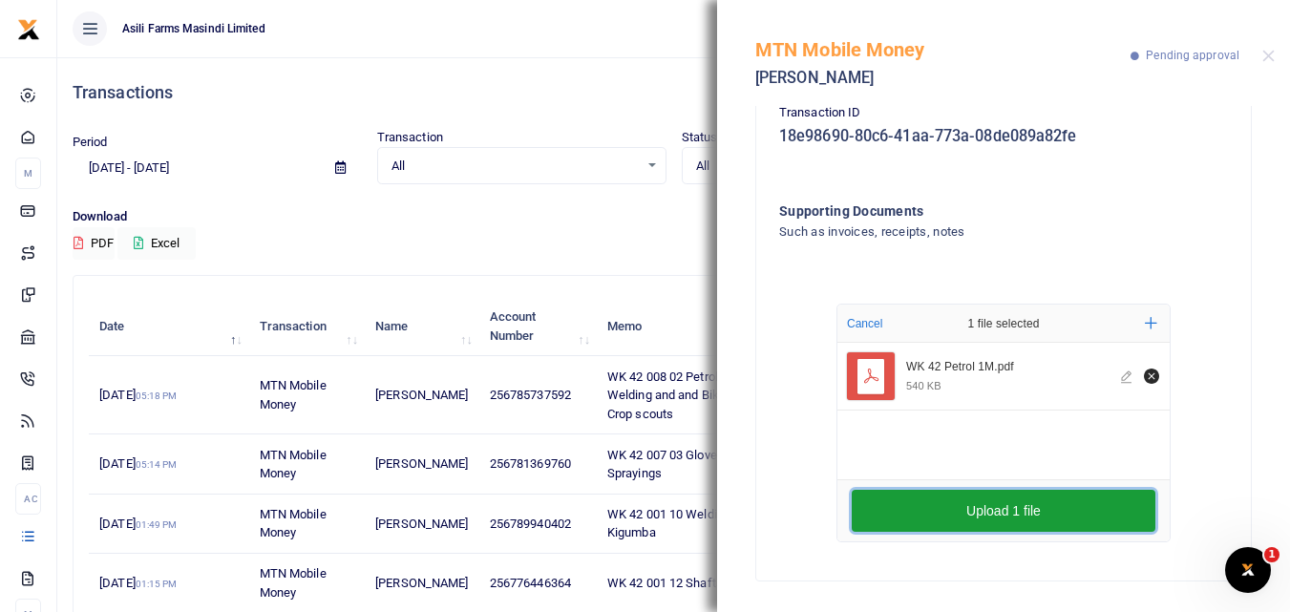
click at [997, 511] on button "Upload 1 file" at bounding box center [1003, 511] width 304 height 42
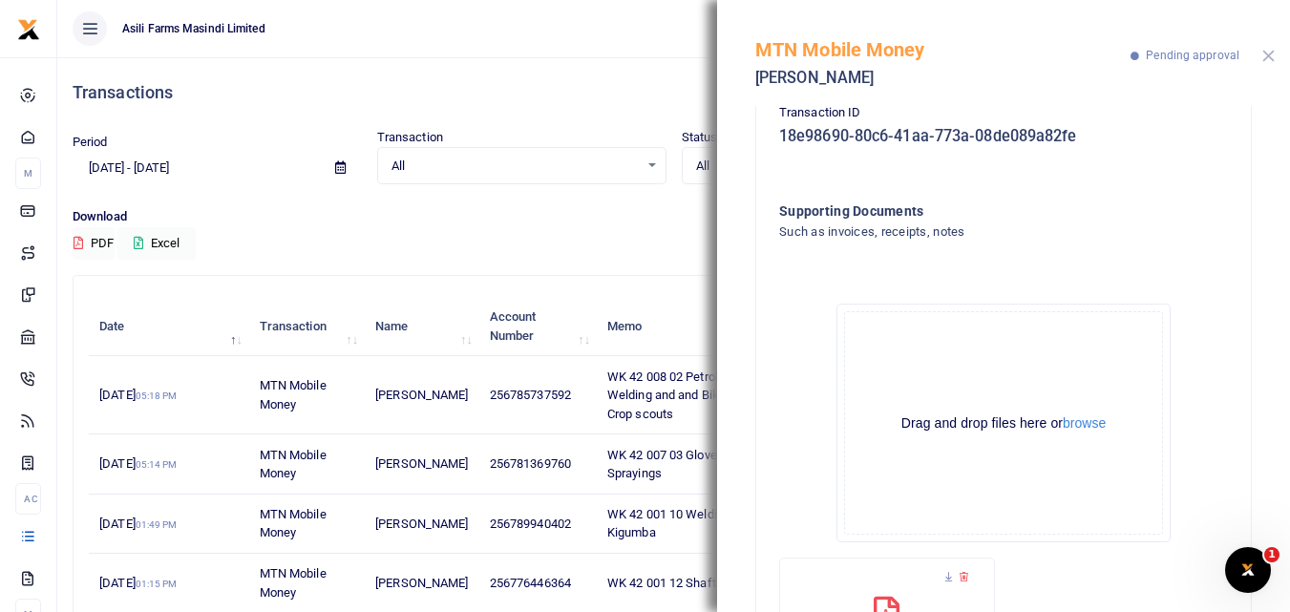
click at [1273, 58] on button "Close" at bounding box center [1268, 56] width 12 height 12
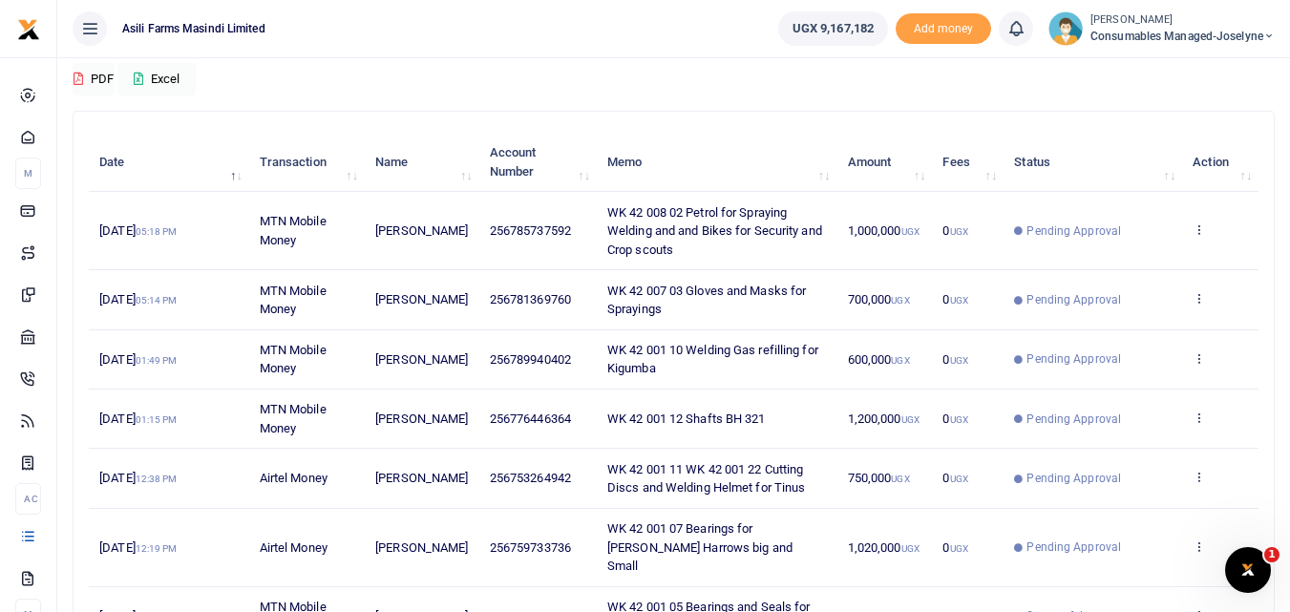
scroll to position [160, 0]
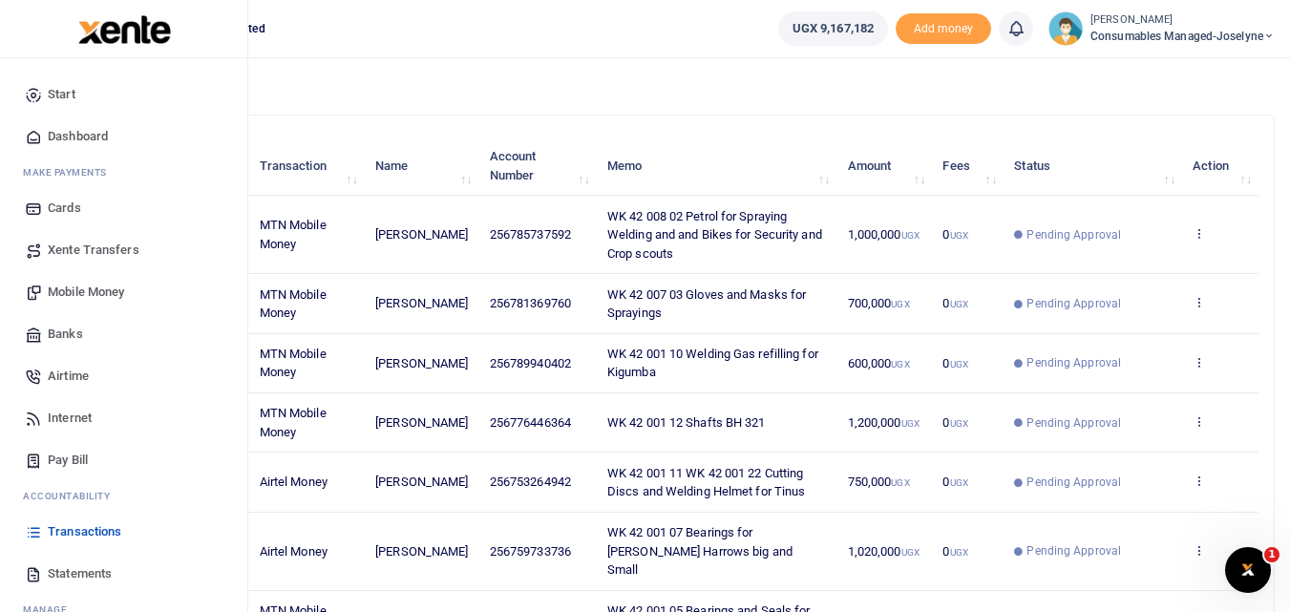
click at [65, 293] on span "Mobile Money" at bounding box center [86, 292] width 76 height 19
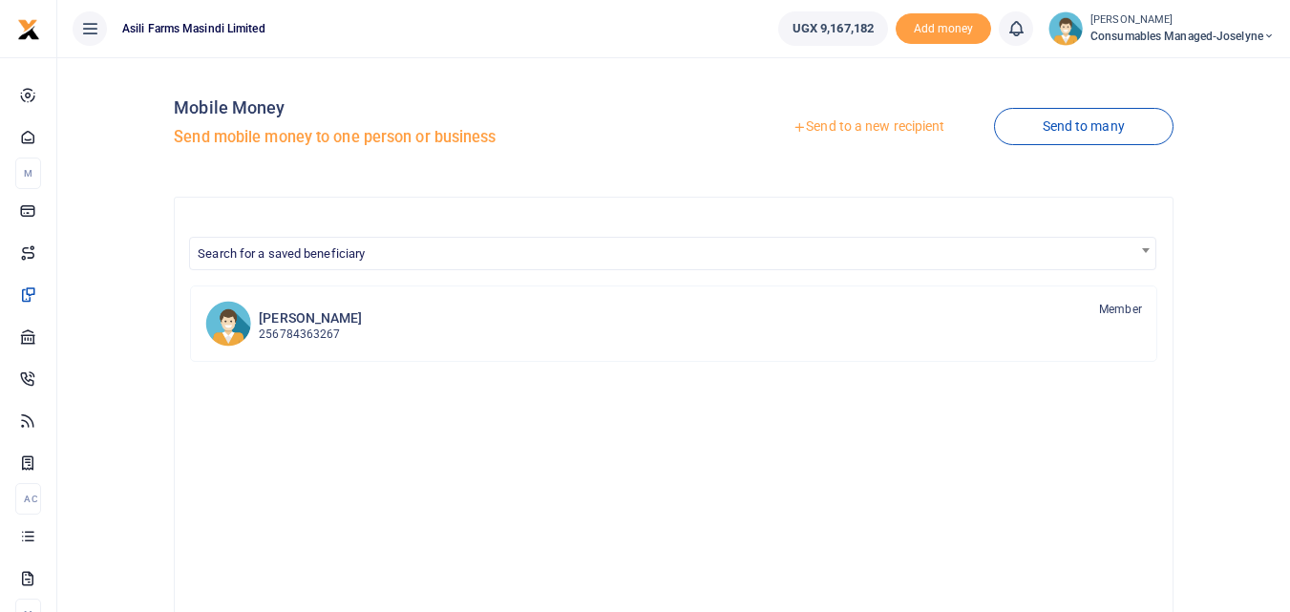
click at [880, 125] on link "Send to a new recipient" at bounding box center [868, 127] width 249 height 34
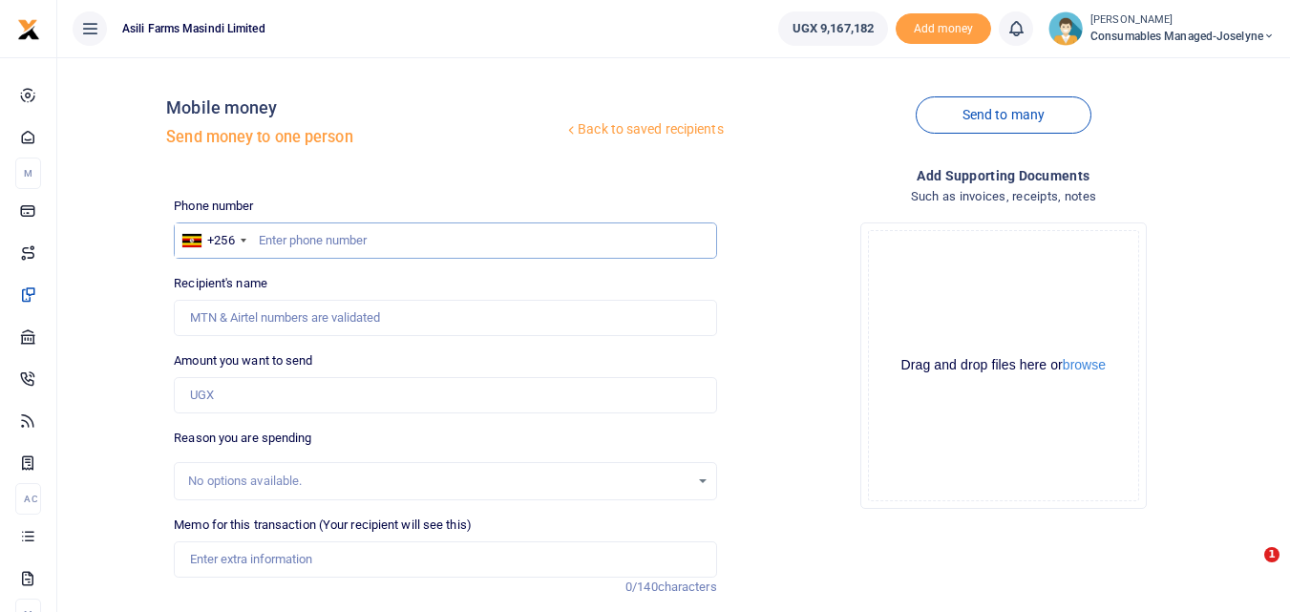
click at [281, 242] on input "text" at bounding box center [445, 240] width 542 height 36
type input "700722335"
type input "Sekabogo Painento"
type input "700722335"
click at [226, 407] on input "Amount you want to send" at bounding box center [445, 395] width 542 height 36
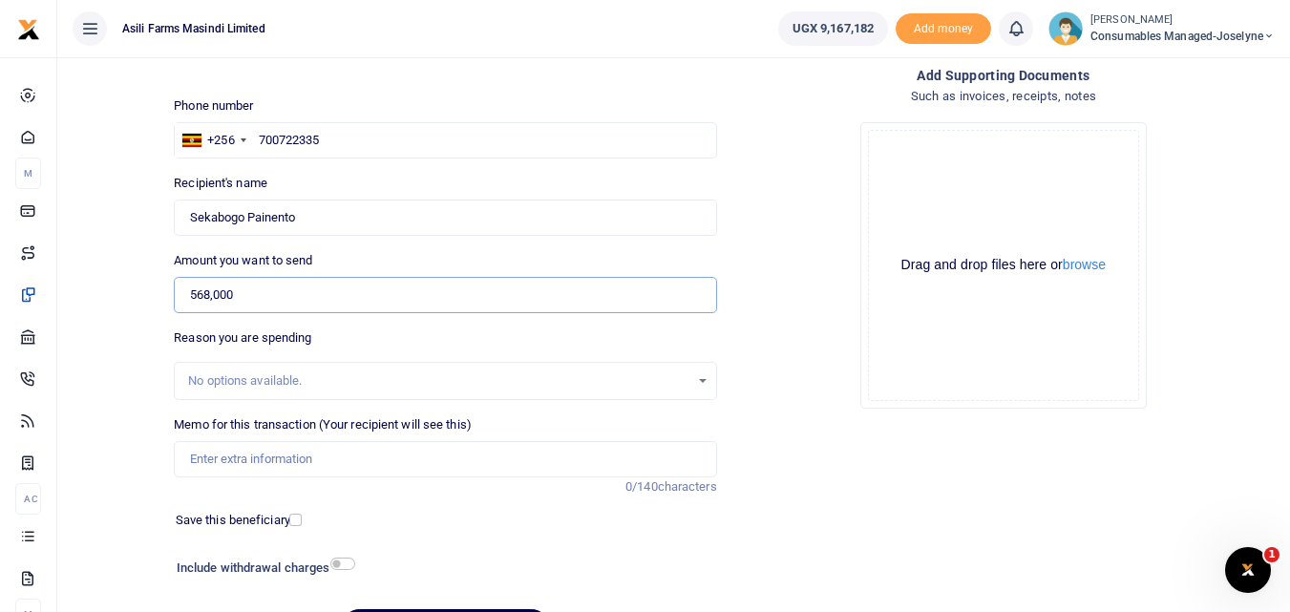
scroll to position [124, 0]
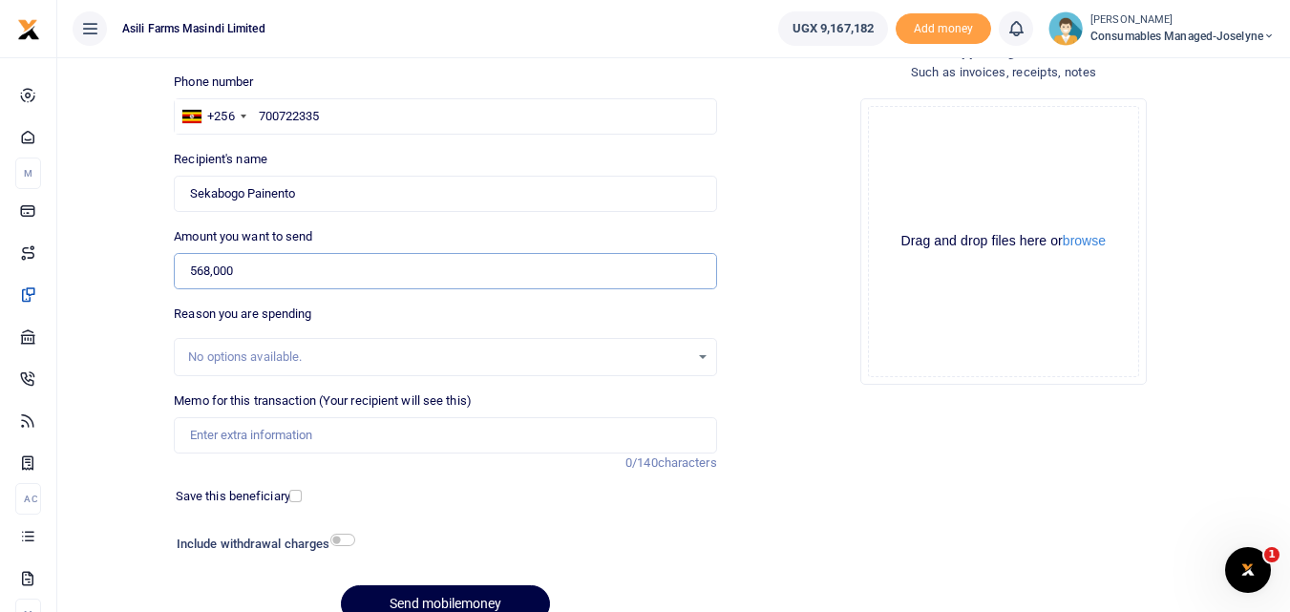
type input "568,000"
click at [241, 435] on input "Memo for this transaction (Your recipient will see this)" at bounding box center [445, 435] width 542 height 36
click at [200, 432] on input "Memo for this transaction (Your recipient will see this)" at bounding box center [445, 435] width 542 height 36
paste input "WK 42 /001 / 06"
click at [263, 441] on input "WK 42 /001 / 06 Sleeves and Fittings and Locktite for Maintenance" at bounding box center [445, 435] width 542 height 36
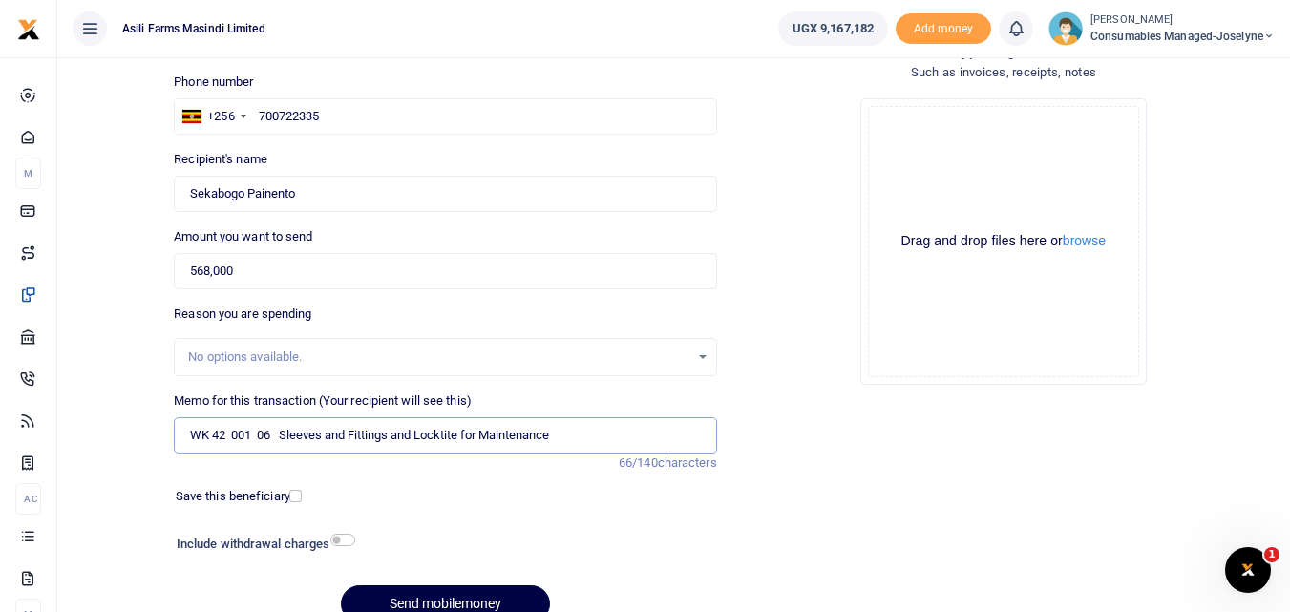
type input "WK 42 001 06 Sleeves and Fittings and Locktite for Maintenance"
click at [478, 602] on div at bounding box center [489, 600] width 23 height 23
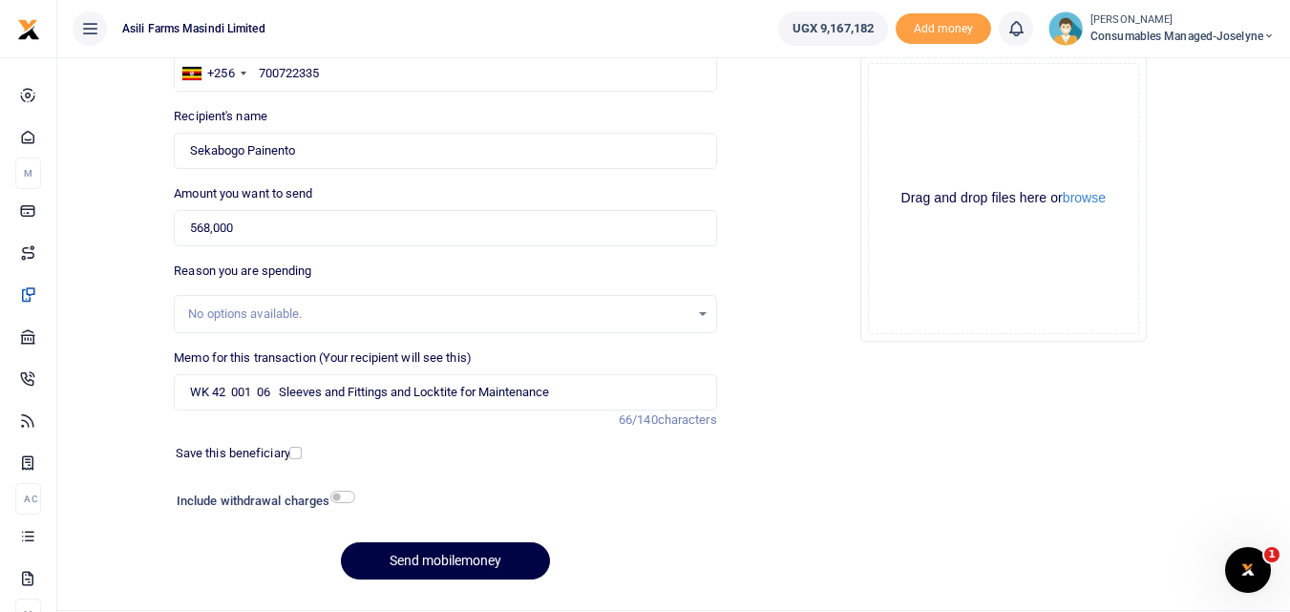
scroll to position [168, 0]
click at [459, 574] on button "Send mobilemoney" at bounding box center [445, 559] width 209 height 37
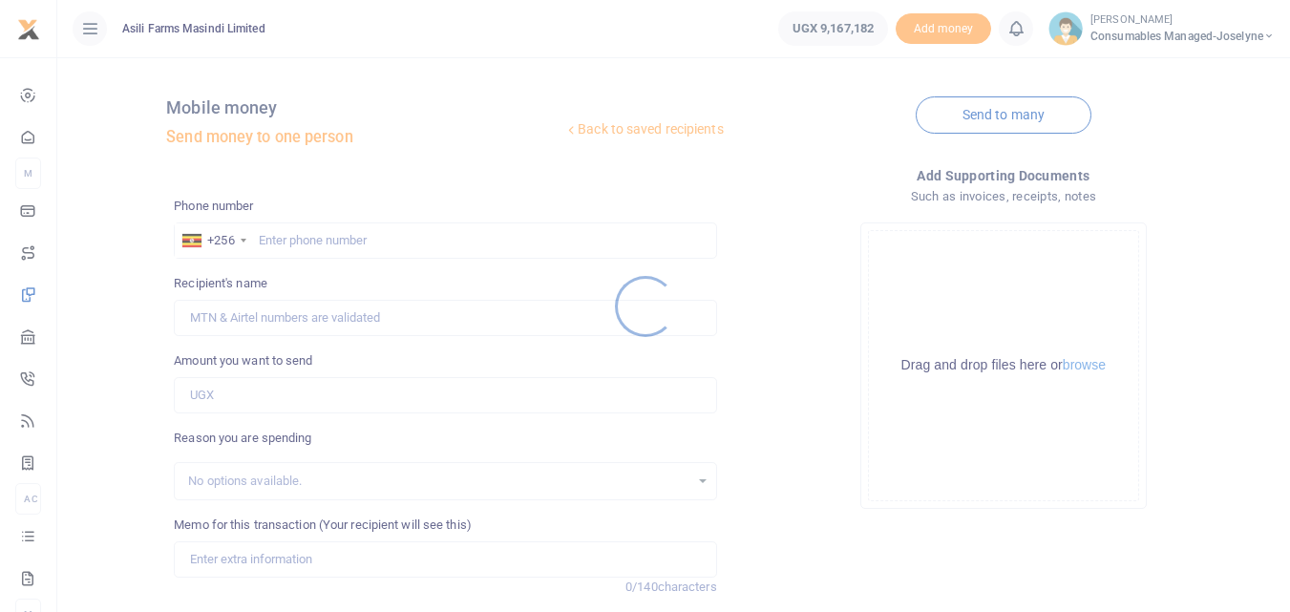
scroll to position [168, 0]
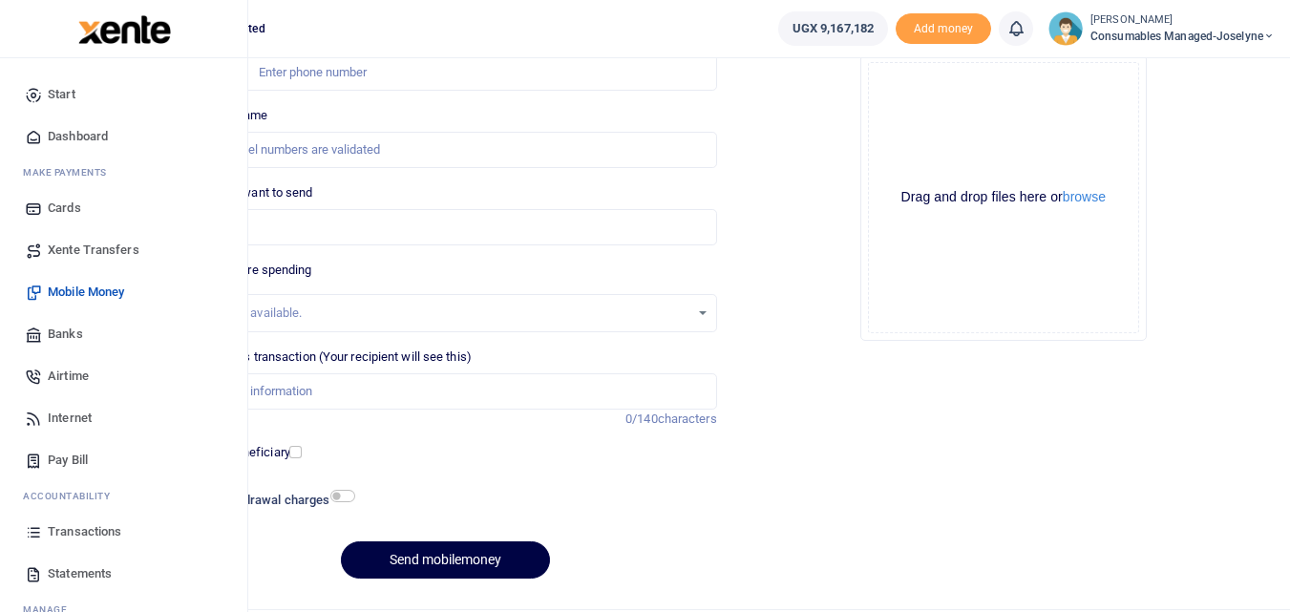
click at [36, 535] on icon at bounding box center [33, 531] width 17 height 17
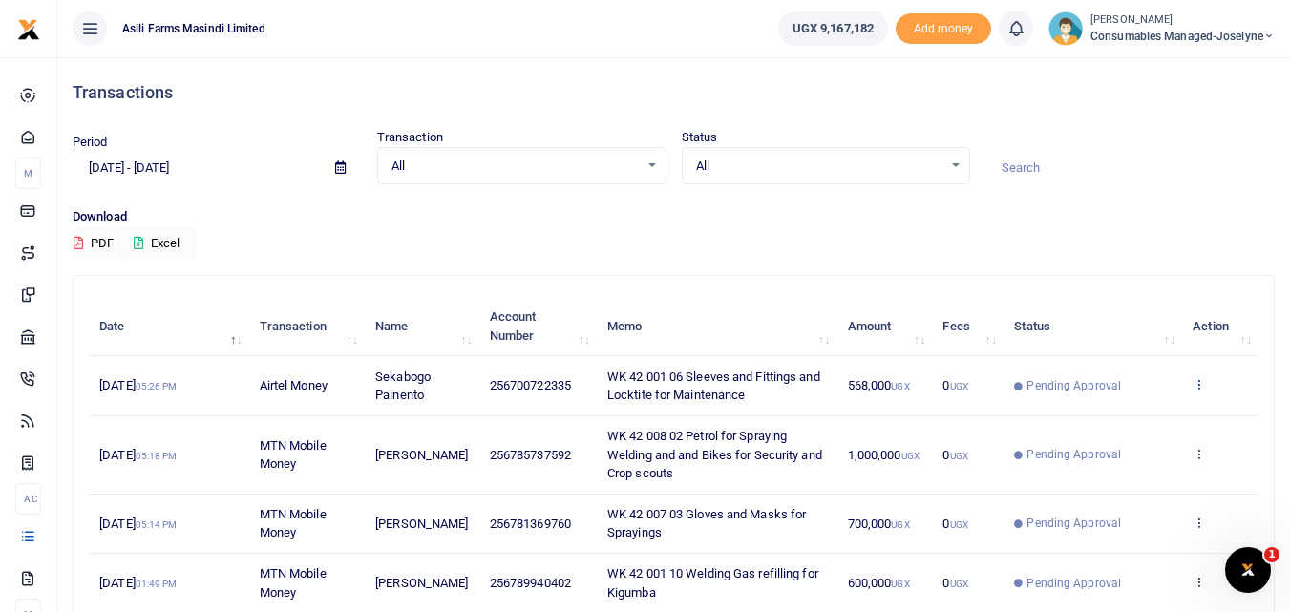
click at [1195, 381] on icon at bounding box center [1198, 383] width 12 height 13
click at [1145, 416] on link "View details" at bounding box center [1128, 416] width 151 height 27
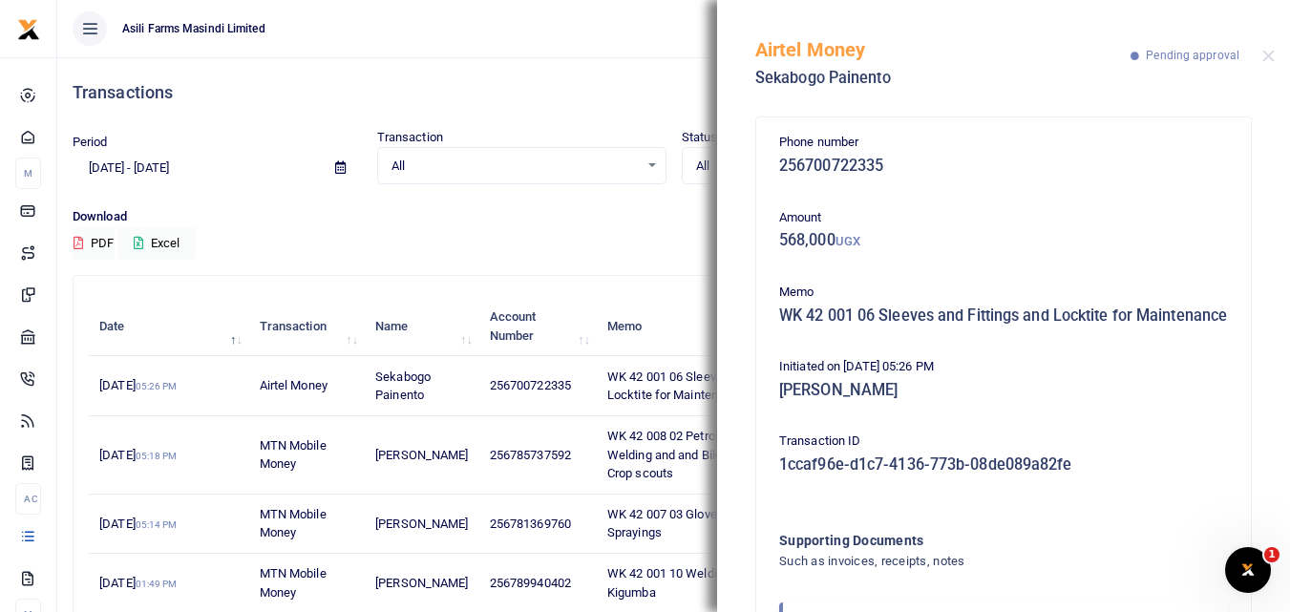
scroll to position [133, 0]
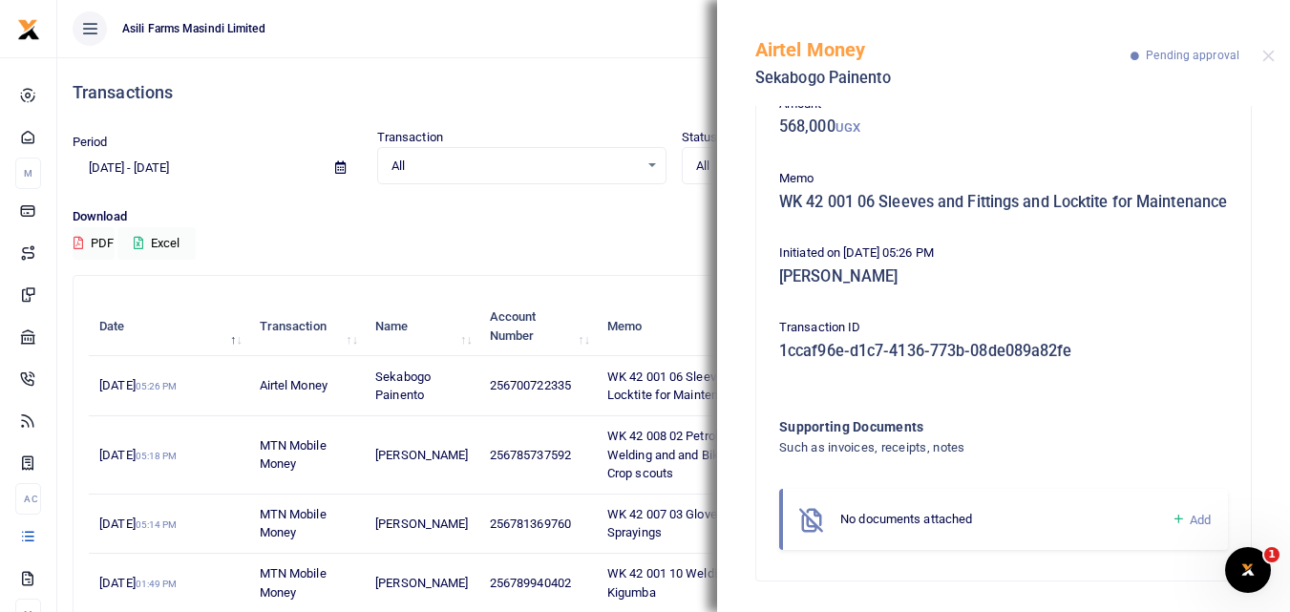
click at [1171, 518] on icon at bounding box center [1178, 519] width 14 height 17
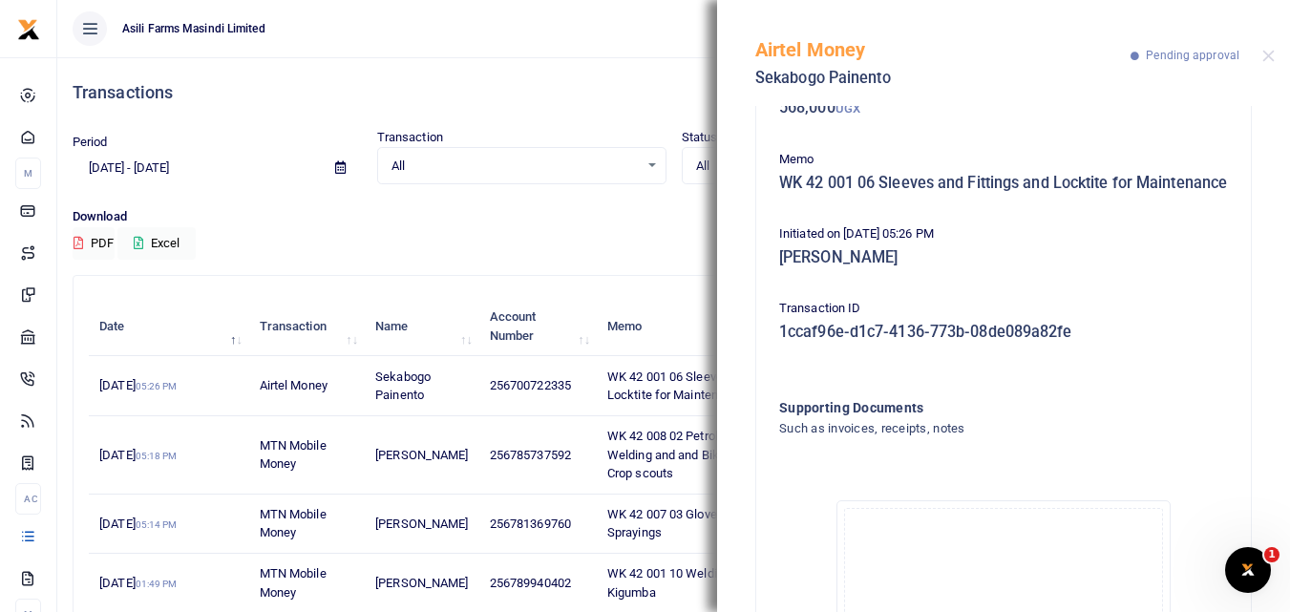
scroll to position [347, 0]
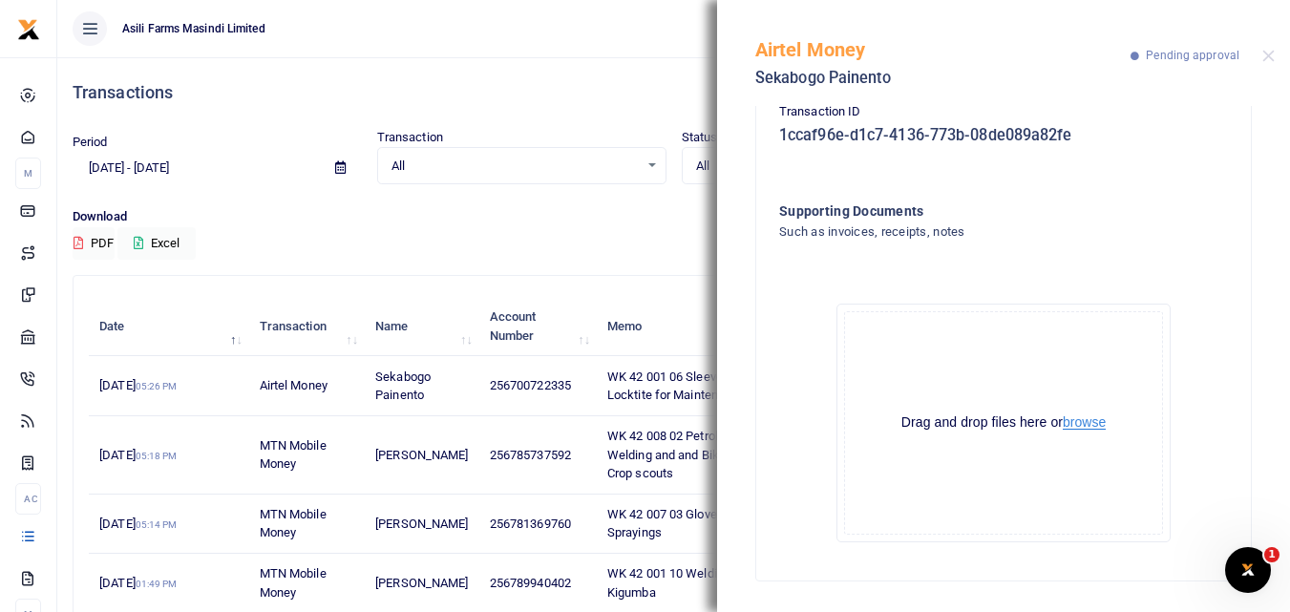
click at [1085, 422] on button "browse" at bounding box center [1083, 422] width 43 height 14
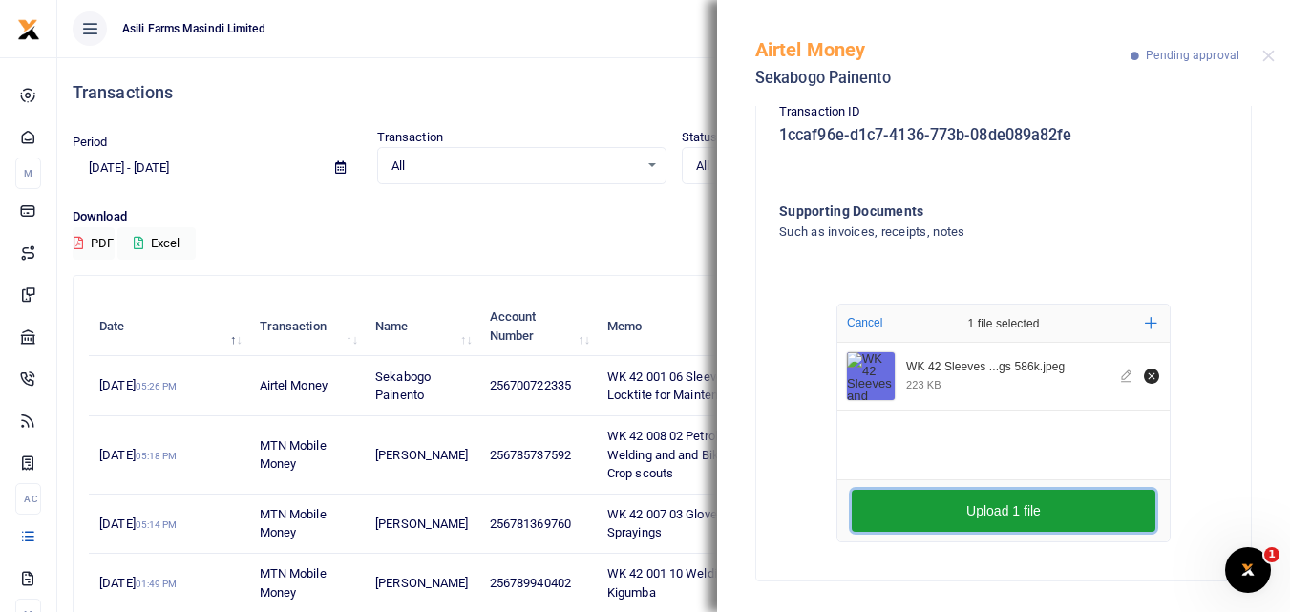
click at [985, 509] on button "Upload 1 file" at bounding box center [1003, 511] width 304 height 42
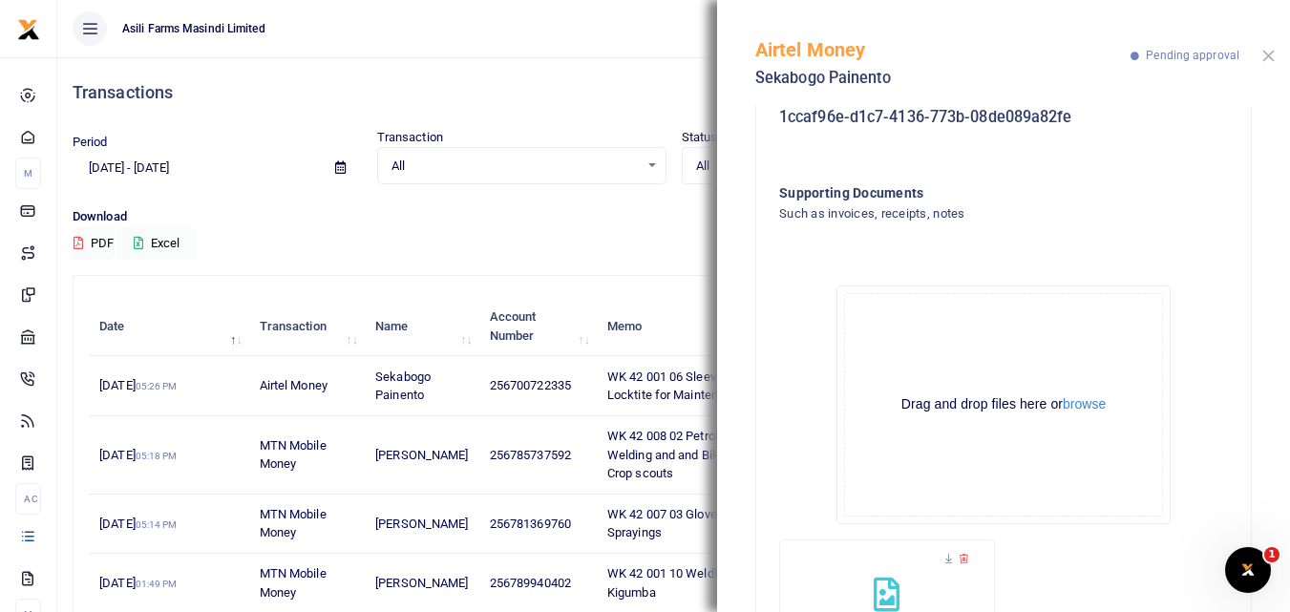
click at [1271, 53] on button "Close" at bounding box center [1268, 56] width 12 height 12
